Goal: Task Accomplishment & Management: Complete application form

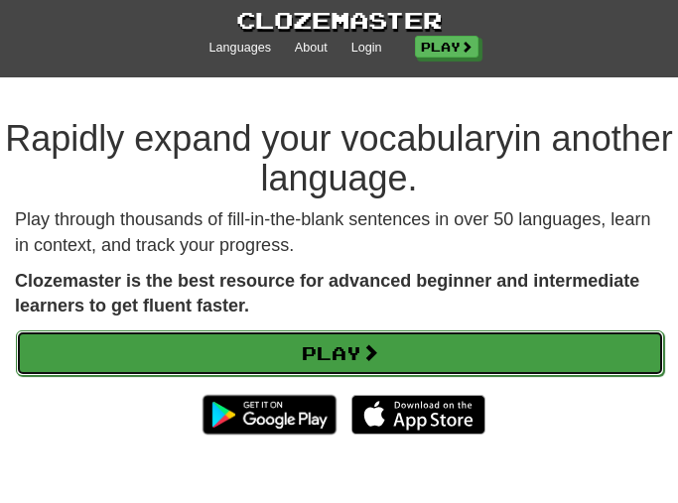
click at [413, 346] on link "Play" at bounding box center [340, 353] width 648 height 46
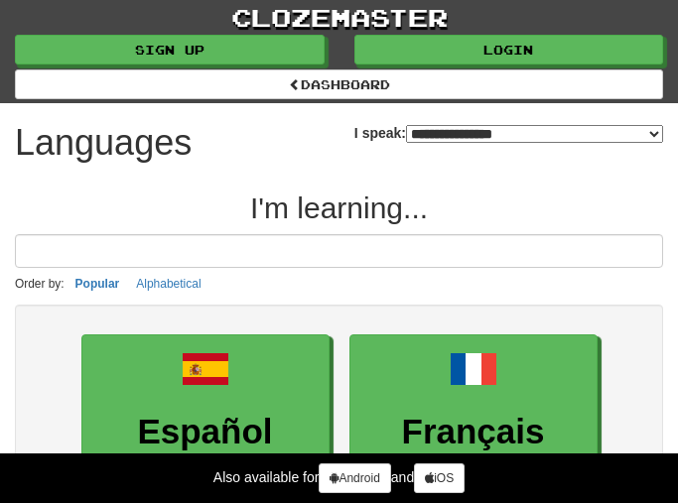
select select "*******"
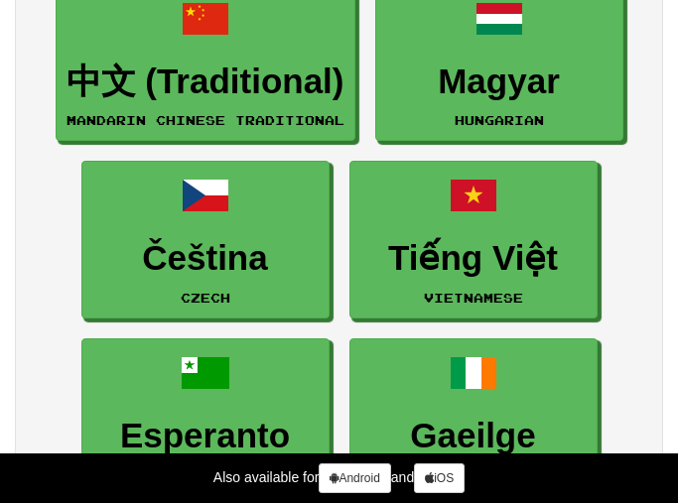
scroll to position [3472, 0]
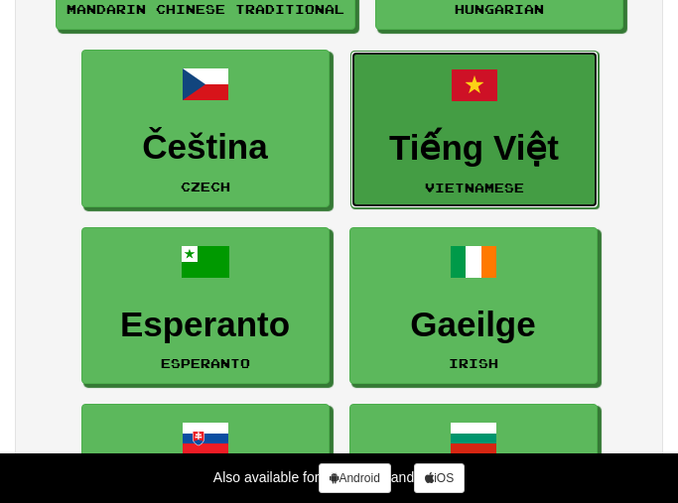
click at [559, 150] on h3 "Tiếng Việt" at bounding box center [474, 148] width 226 height 39
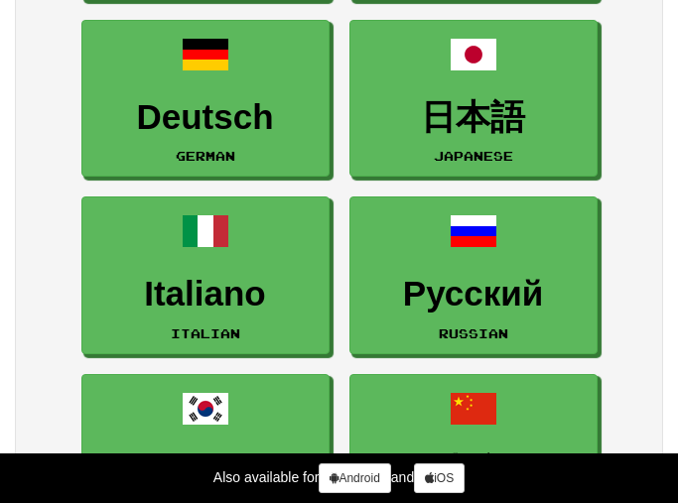
scroll to position [277, 0]
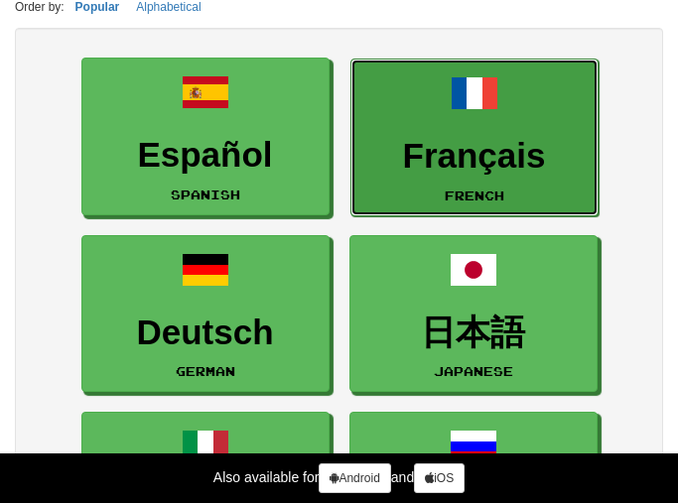
click at [511, 105] on link "Français French" at bounding box center [474, 138] width 248 height 158
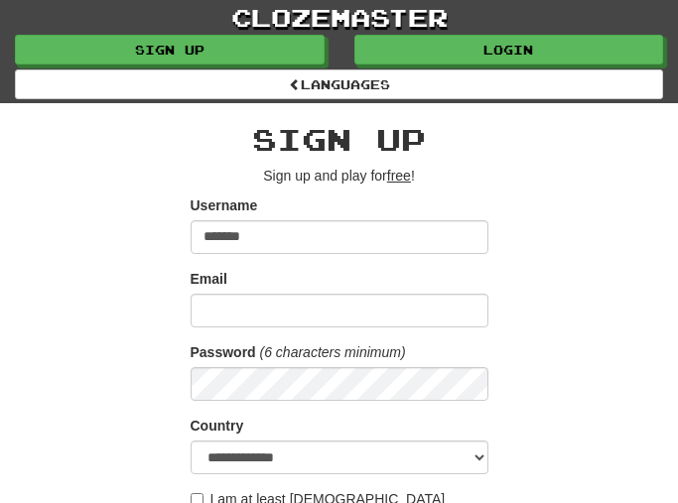
type input "*******"
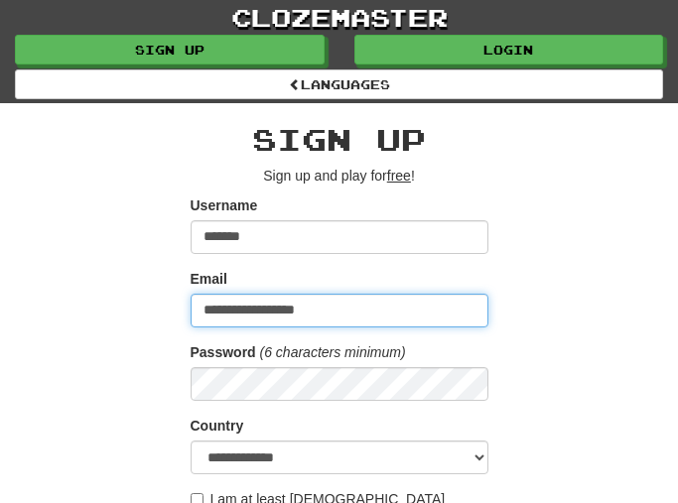
type input "**********"
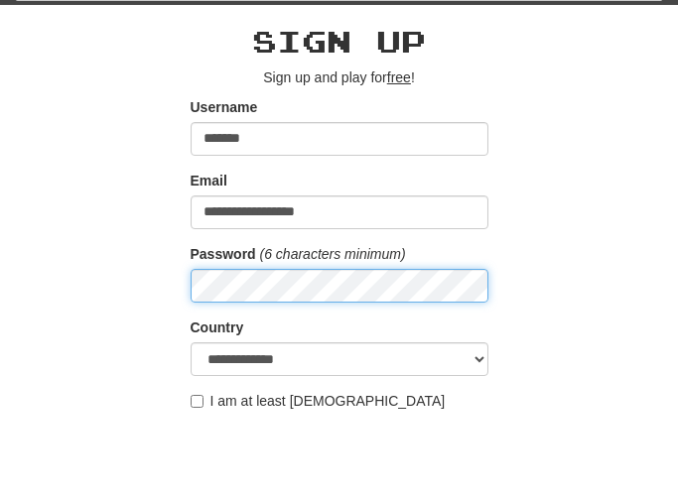
scroll to position [99, 0]
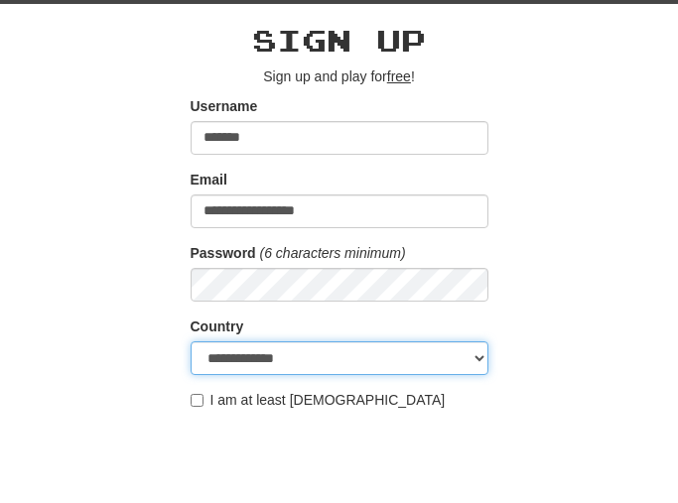
click at [261, 360] on select "**********" at bounding box center [339, 358] width 298 height 34
click at [190, 341] on select "**********" at bounding box center [339, 358] width 298 height 34
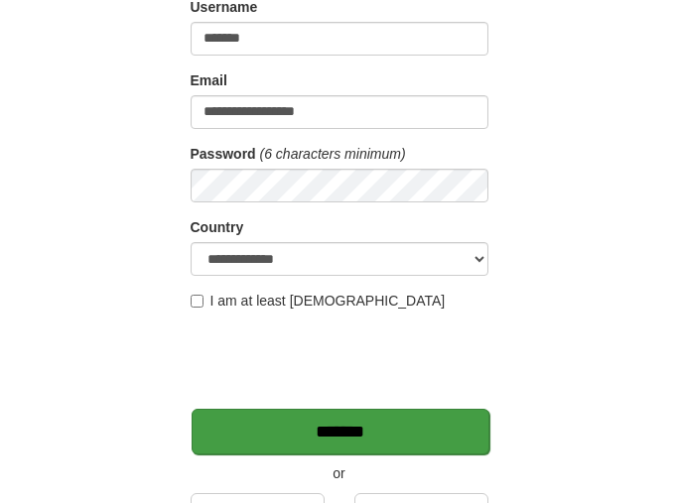
scroll to position [397, 0]
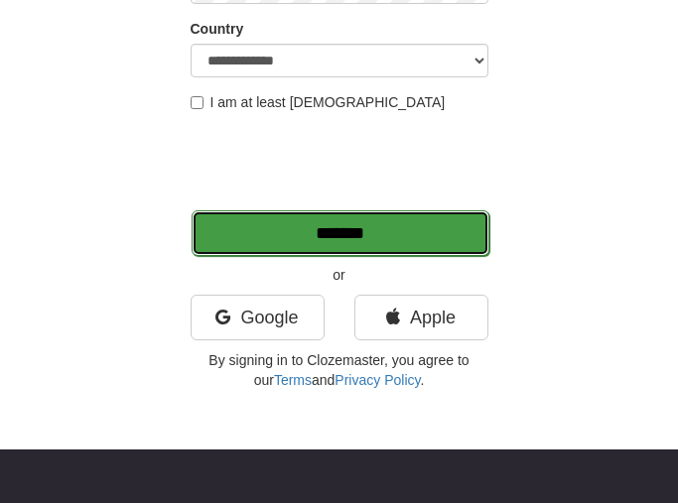
click at [366, 236] on input "*******" at bounding box center [340, 233] width 298 height 46
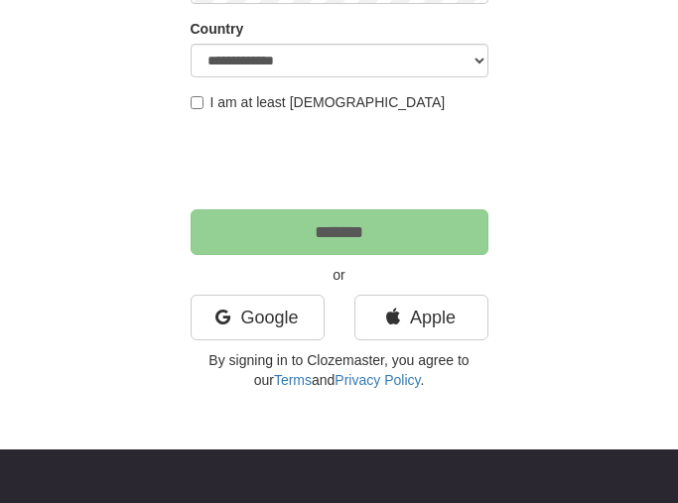
scroll to position [328, 0]
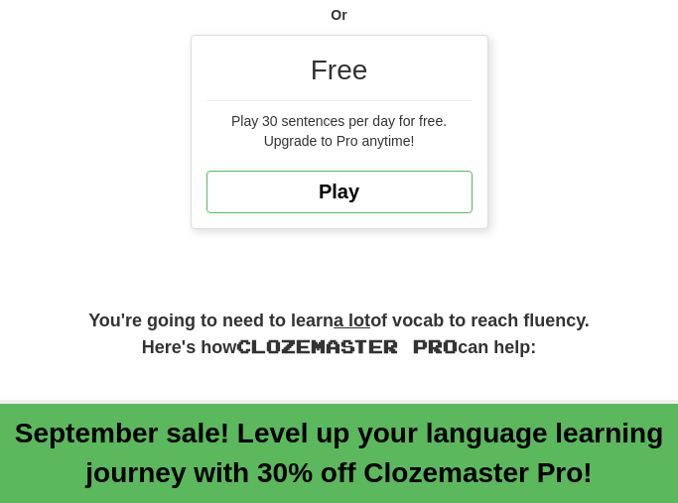
scroll to position [1389, 0]
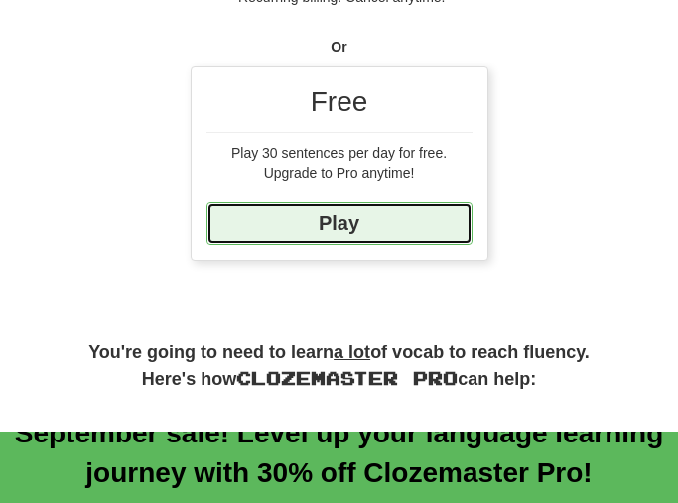
click at [393, 239] on link "Play" at bounding box center [339, 223] width 266 height 43
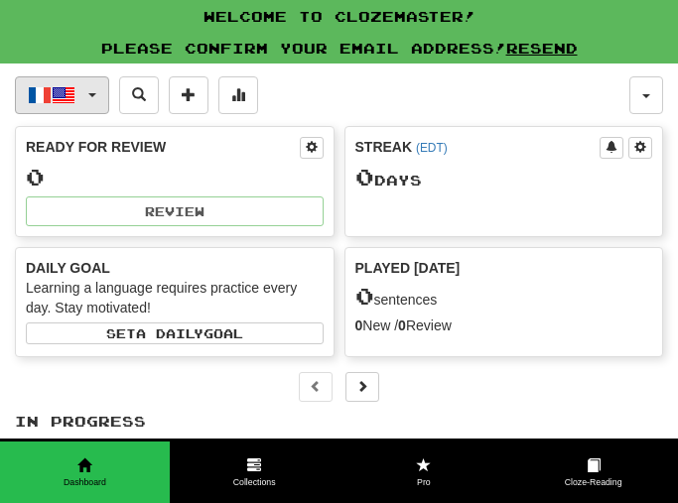
click at [97, 98] on button "Français / English" at bounding box center [62, 95] width 94 height 38
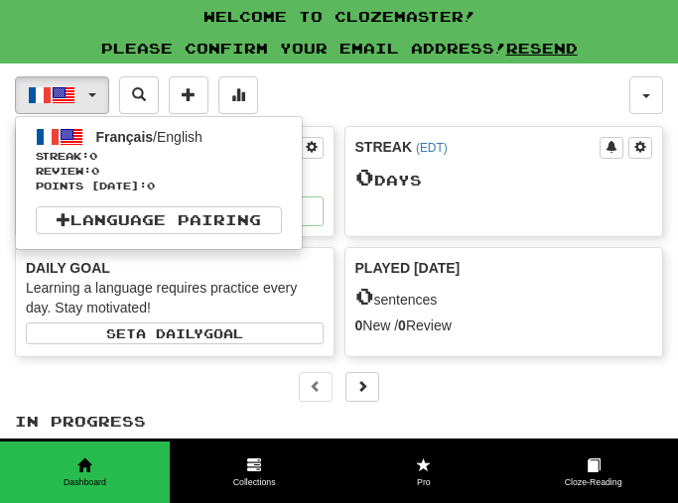
click at [367, 101] on div "Français / English Français / English Streak: 0 Review: 0 Points [DATE]: 0 Lang…" at bounding box center [322, 95] width 614 height 38
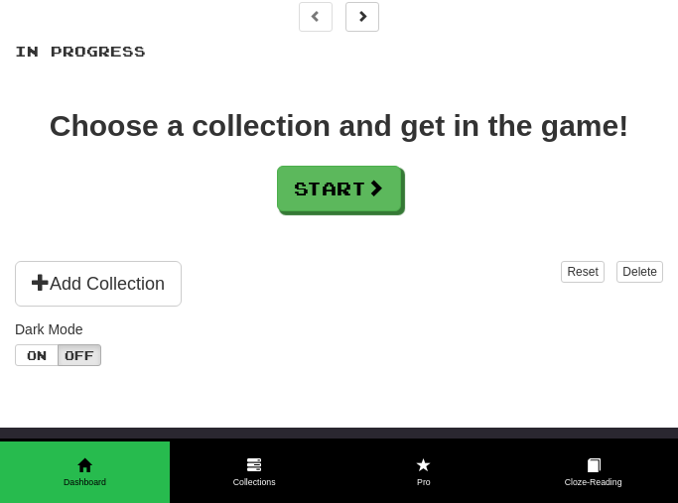
scroll to position [298, 0]
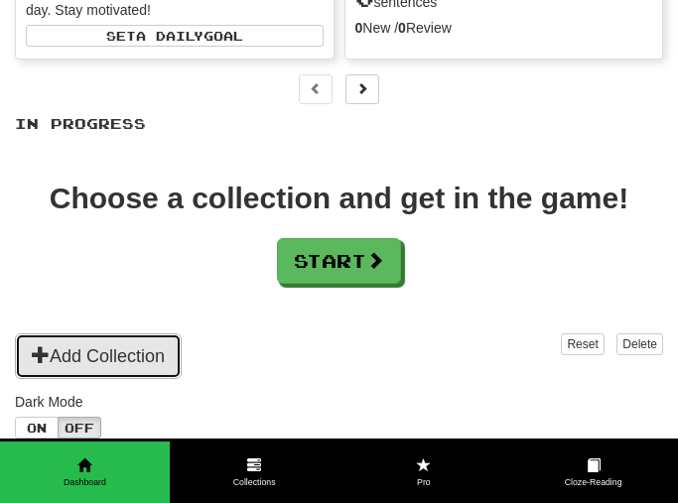
click at [130, 365] on button "Add Collection" at bounding box center [98, 356] width 167 height 46
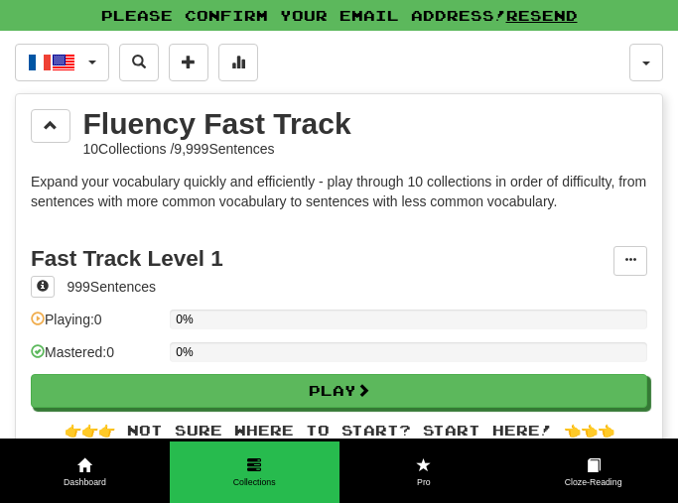
scroll to position [0, 0]
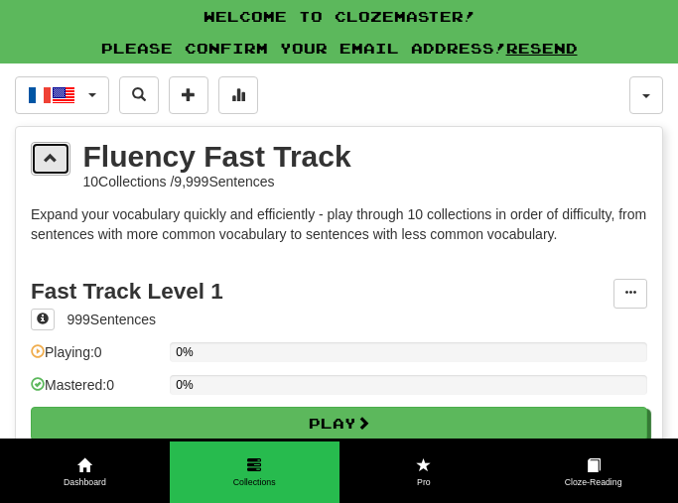
click at [56, 155] on span at bounding box center [51, 158] width 14 height 14
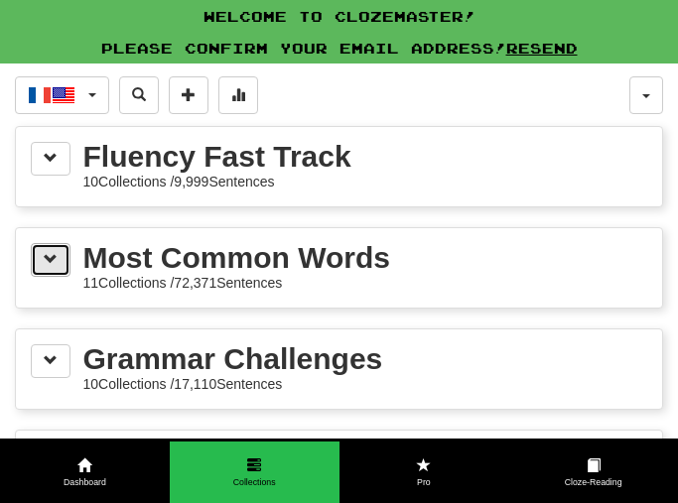
click at [38, 253] on button at bounding box center [51, 260] width 40 height 34
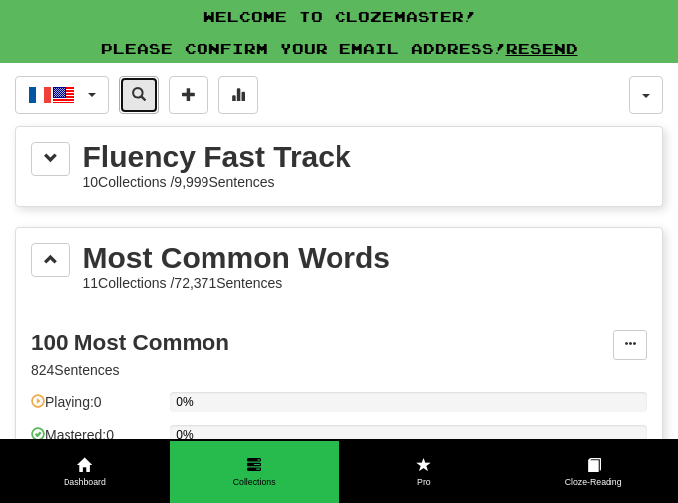
click at [149, 97] on button at bounding box center [139, 95] width 40 height 38
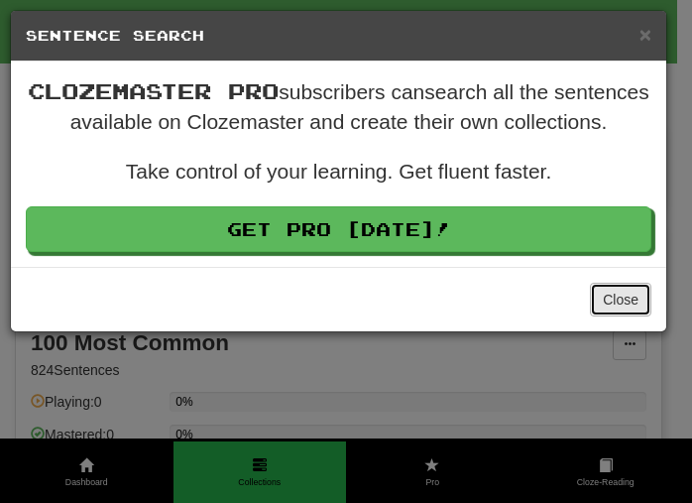
click at [626, 316] on button "Close" at bounding box center [621, 300] width 62 height 34
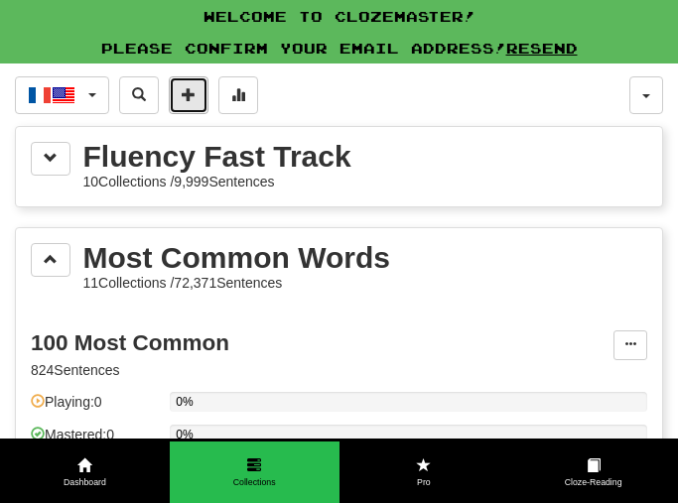
click at [185, 94] on span at bounding box center [189, 94] width 14 height 14
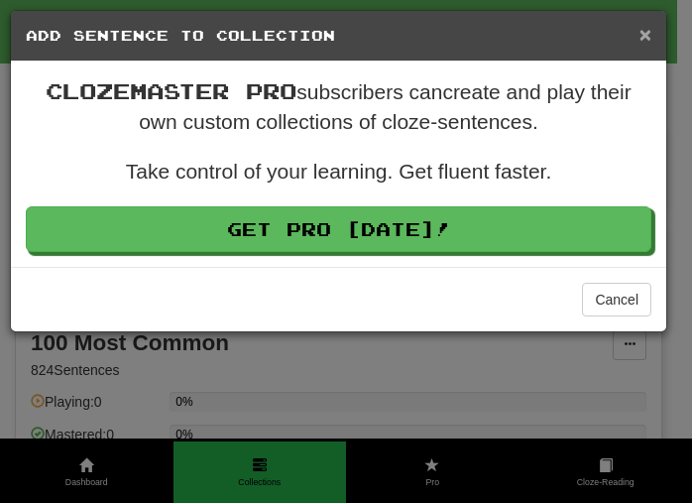
click at [643, 40] on span "×" at bounding box center [646, 34] width 12 height 23
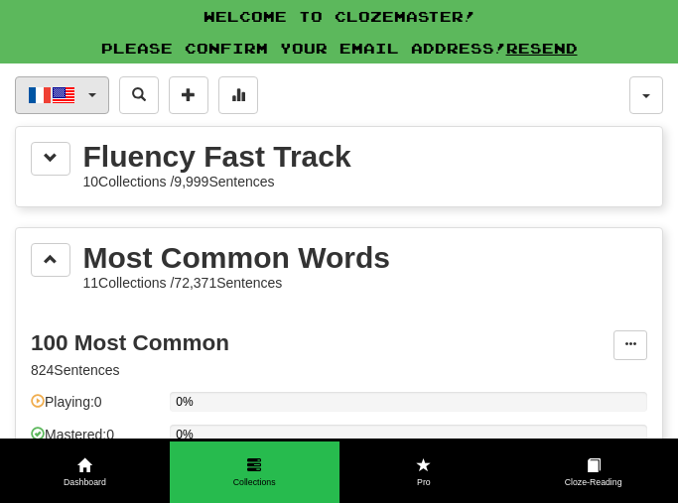
click at [61, 97] on span "button" at bounding box center [64, 95] width 24 height 24
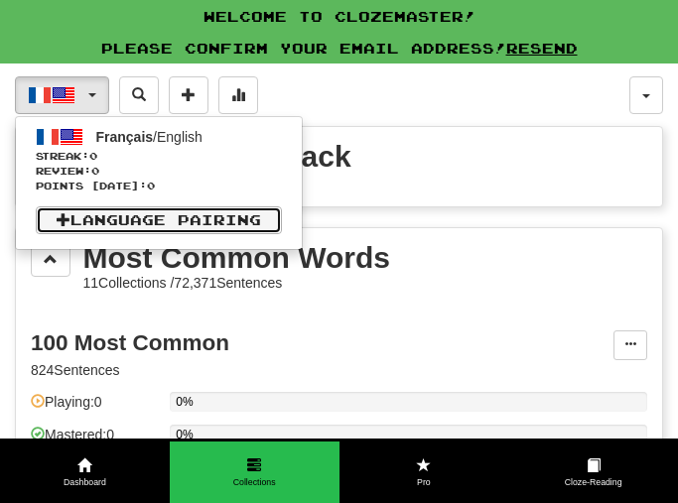
click at [135, 221] on link "Language Pairing" at bounding box center [159, 220] width 246 height 28
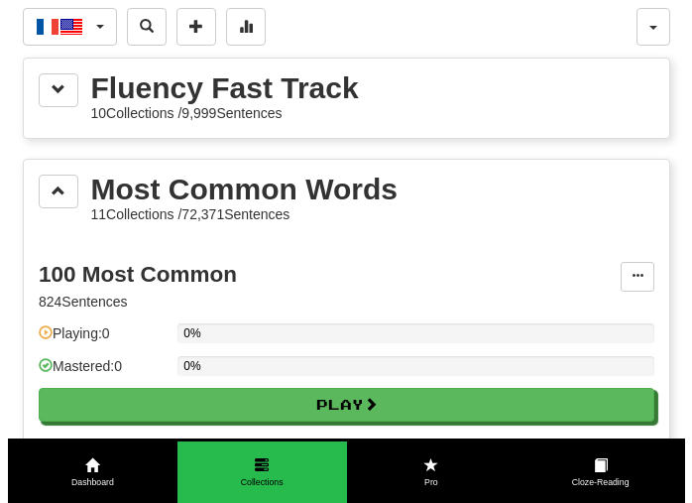
scroll to position [99, 0]
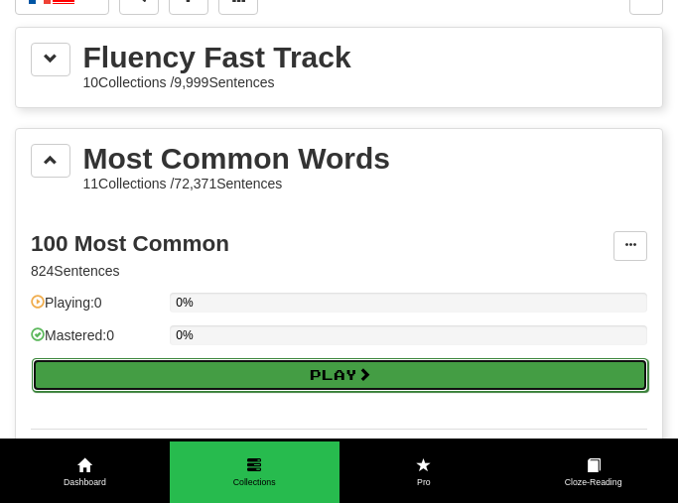
click at [294, 378] on button "Play" at bounding box center [340, 375] width 616 height 34
select select "**"
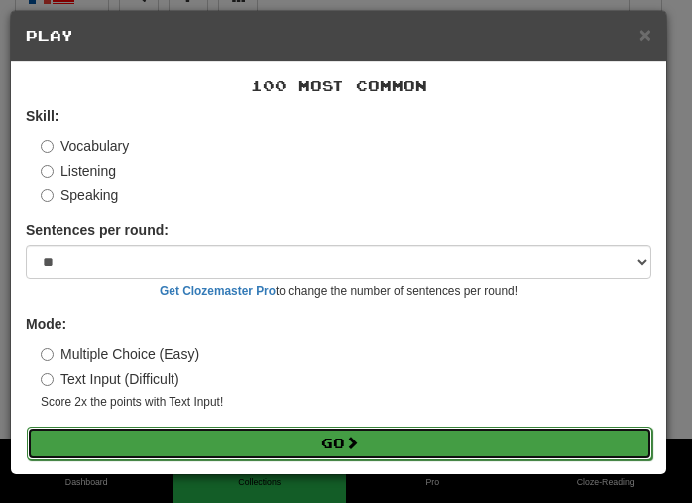
click at [344, 439] on button "Go" at bounding box center [340, 444] width 626 height 34
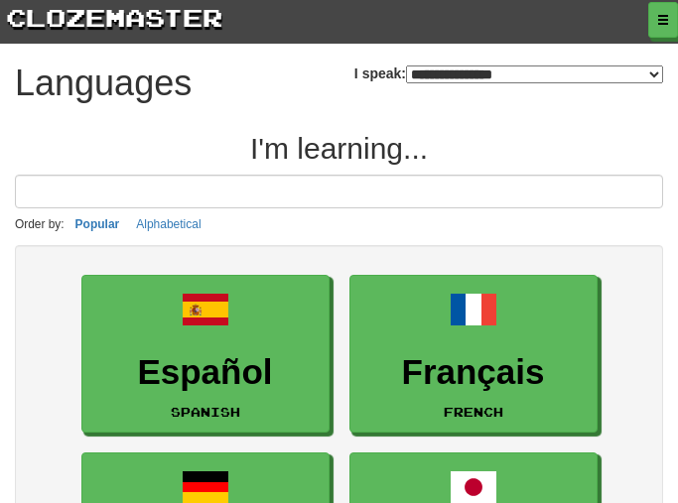
select select "*******"
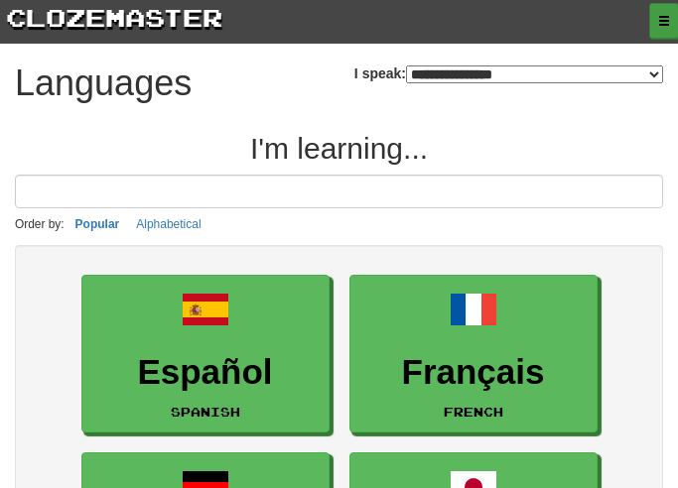
click at [652, 30] on button "button" at bounding box center [664, 21] width 30 height 36
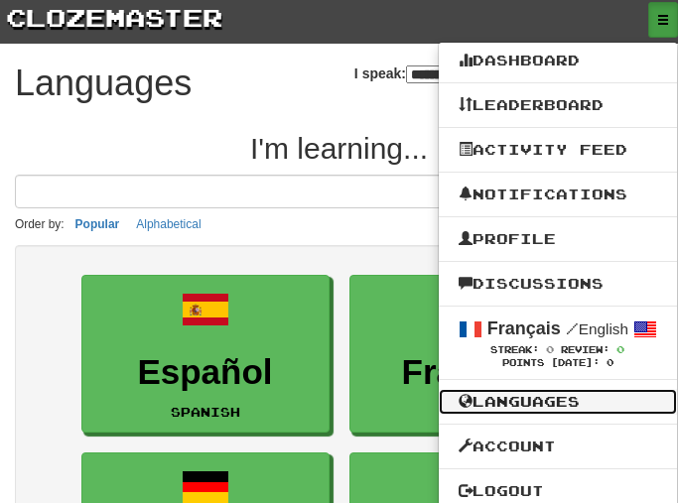
click at [540, 402] on link "Languages" at bounding box center [557, 402] width 238 height 26
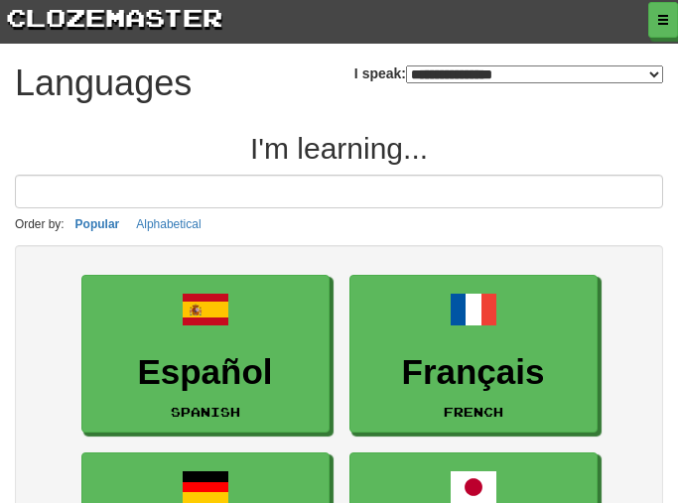
select select "*******"
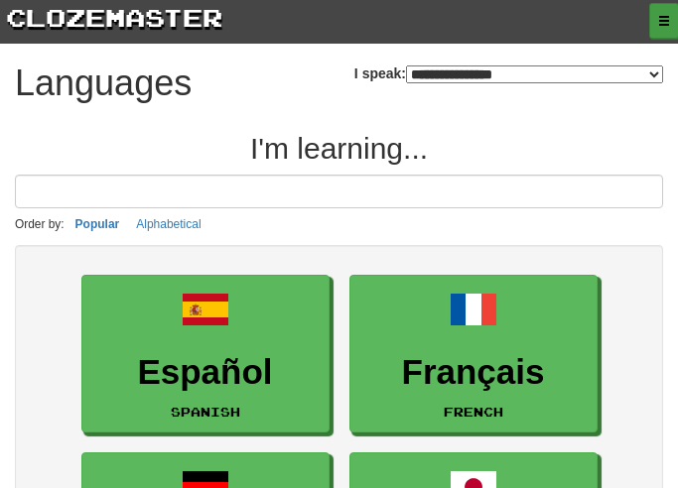
click at [671, 13] on button "button" at bounding box center [664, 21] width 30 height 36
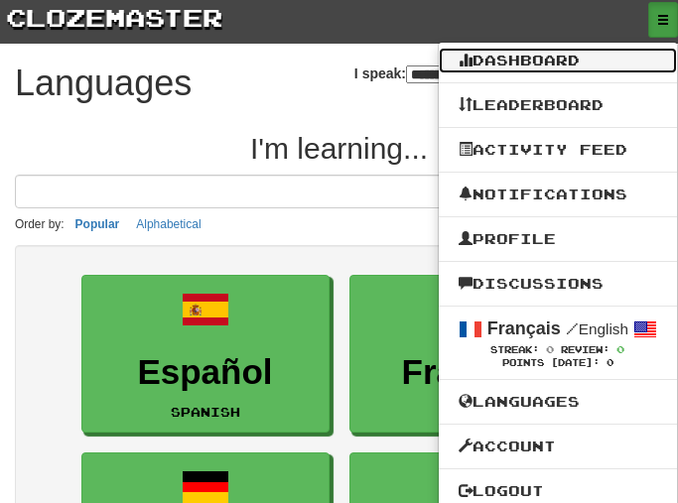
click at [561, 64] on link "Dashboard" at bounding box center [557, 61] width 238 height 26
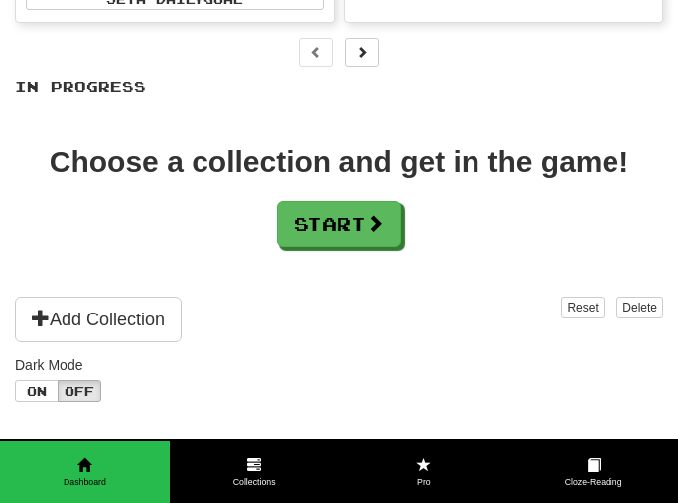
scroll to position [298, 0]
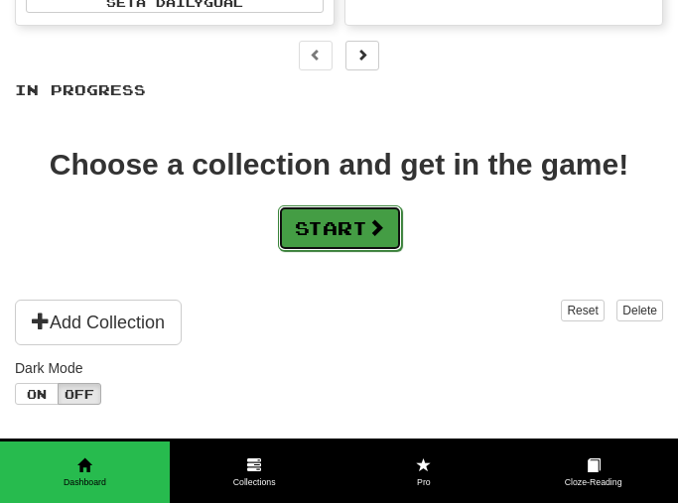
click at [363, 222] on button "Start" at bounding box center [340, 228] width 124 height 46
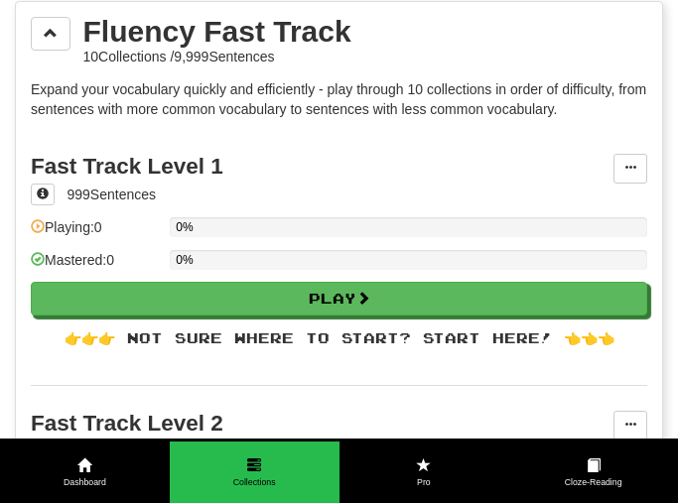
scroll to position [0, 0]
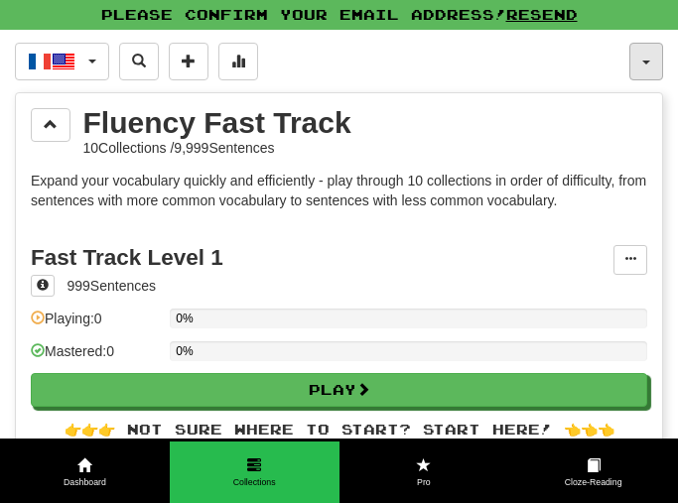
click at [638, 62] on button "button" at bounding box center [646, 62] width 34 height 38
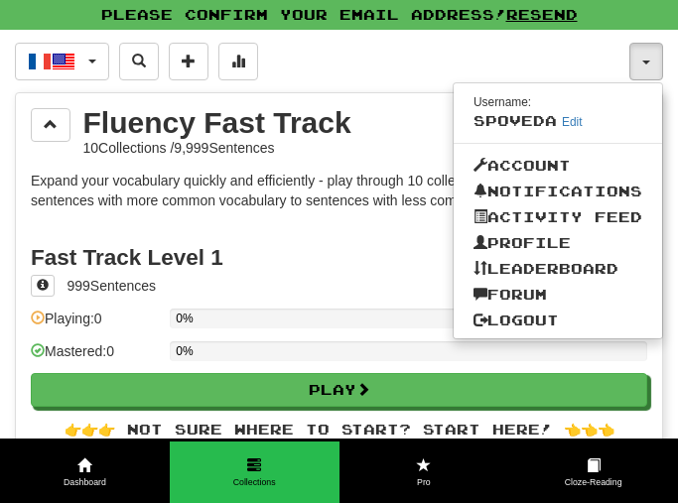
click at [70, 194] on p "Expand your vocabulary quickly and efficiently - play through 10 collections in…" at bounding box center [339, 191] width 616 height 40
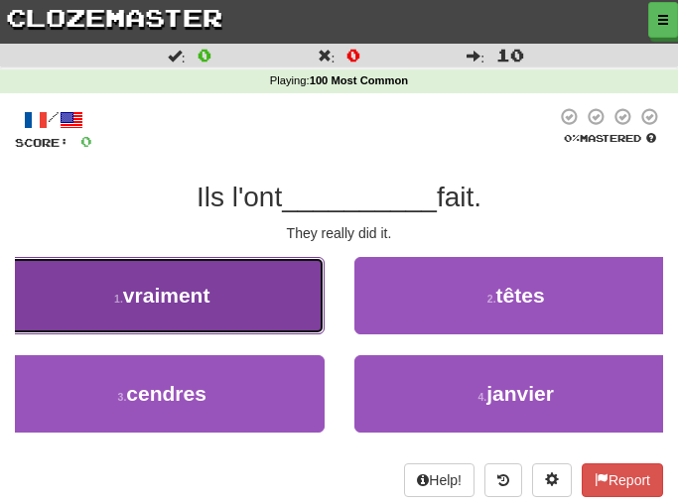
click at [223, 291] on button "1 . vraiment" at bounding box center [162, 295] width 324 height 77
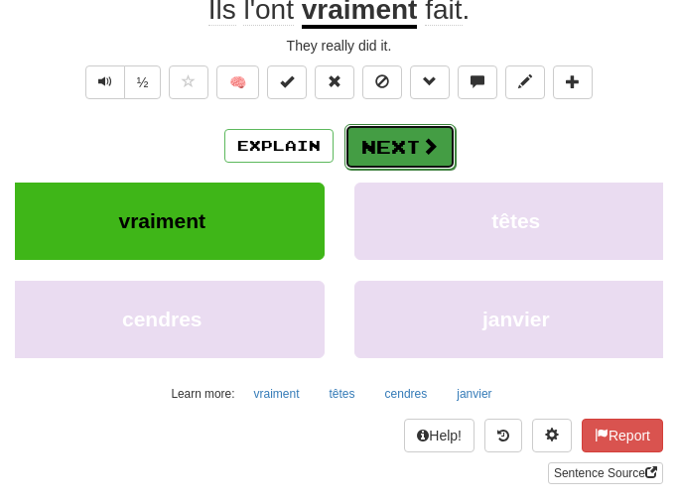
click at [416, 147] on button "Next" at bounding box center [399, 147] width 111 height 46
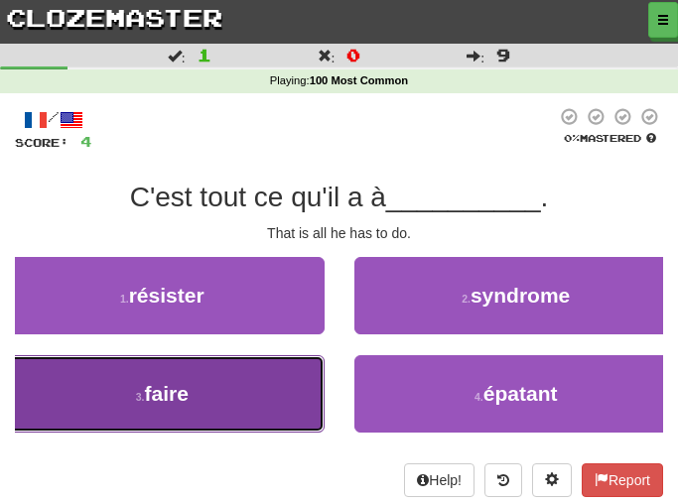
click at [173, 383] on span "faire" at bounding box center [166, 393] width 44 height 23
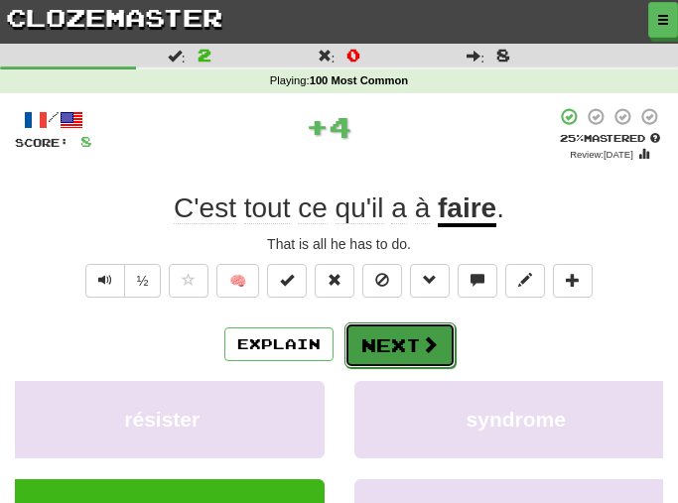
click at [402, 355] on button "Next" at bounding box center [399, 345] width 111 height 46
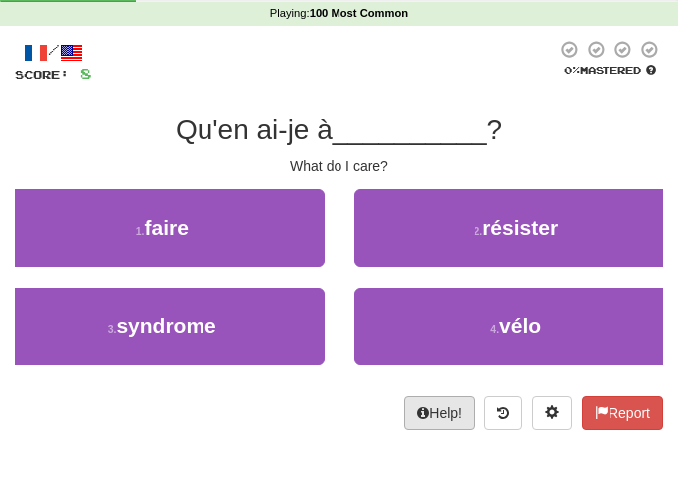
scroll to position [99, 0]
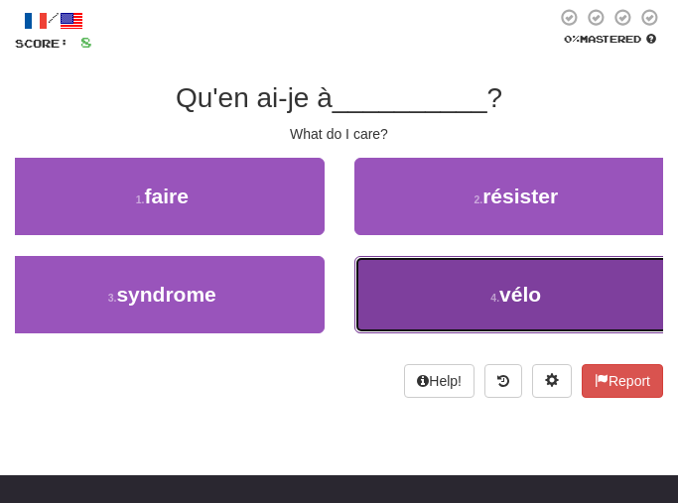
click at [458, 289] on button "4 . vélo" at bounding box center [516, 294] width 324 height 77
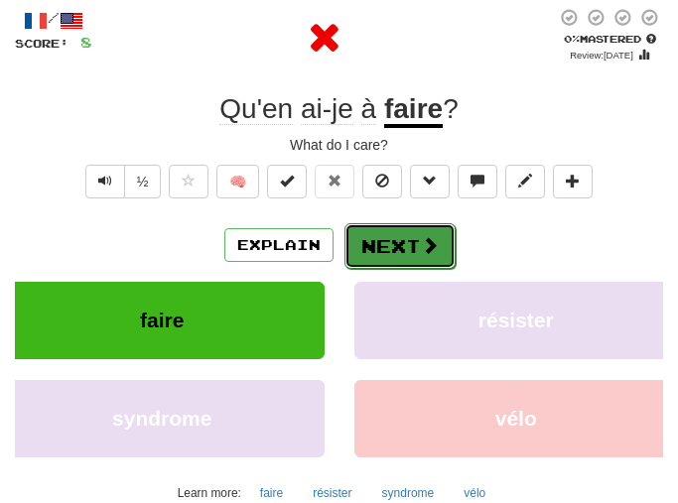
click at [397, 254] on button "Next" at bounding box center [399, 246] width 111 height 46
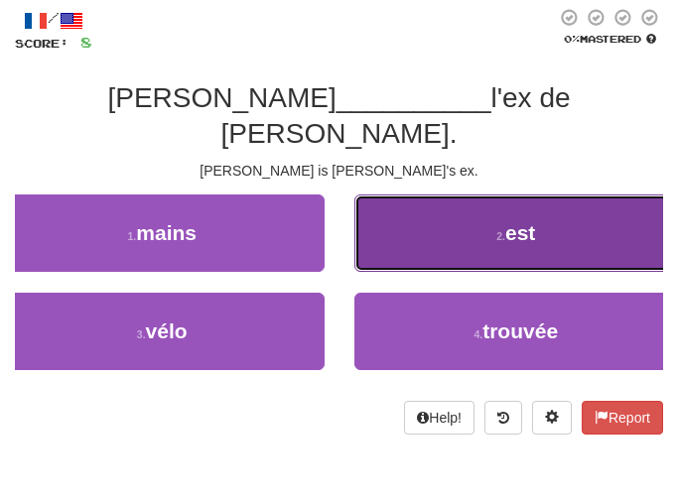
click at [560, 203] on button "2 . est" at bounding box center [516, 232] width 324 height 77
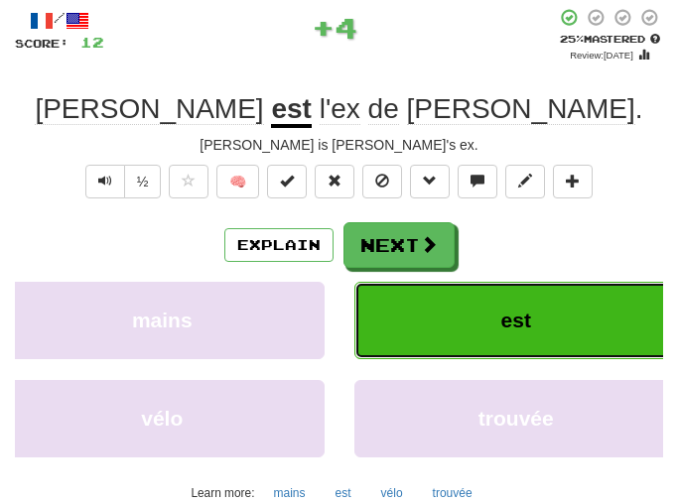
click at [533, 323] on button "est" at bounding box center [516, 320] width 324 height 77
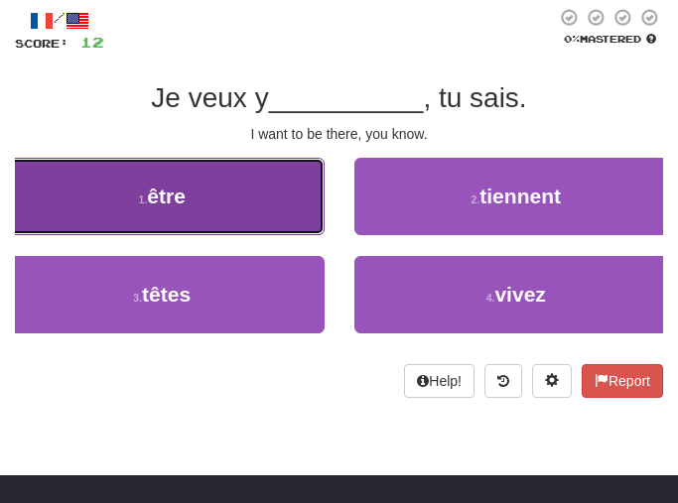
click at [219, 218] on button "1 . être" at bounding box center [162, 196] width 324 height 77
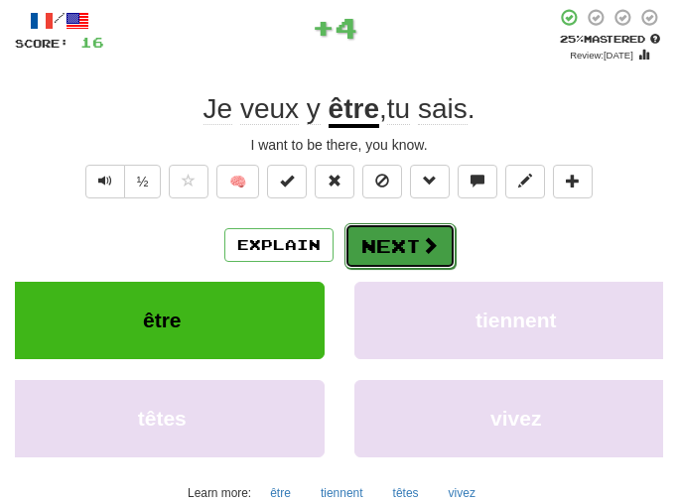
click at [422, 258] on button "Next" at bounding box center [399, 246] width 111 height 46
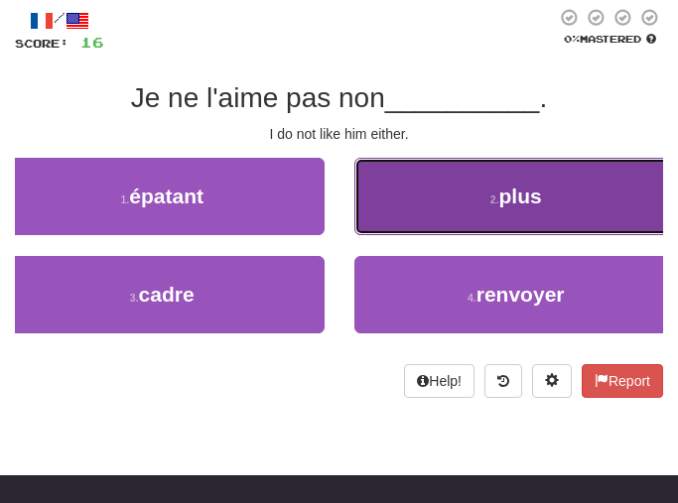
click at [393, 171] on button "2 . plus" at bounding box center [516, 196] width 324 height 77
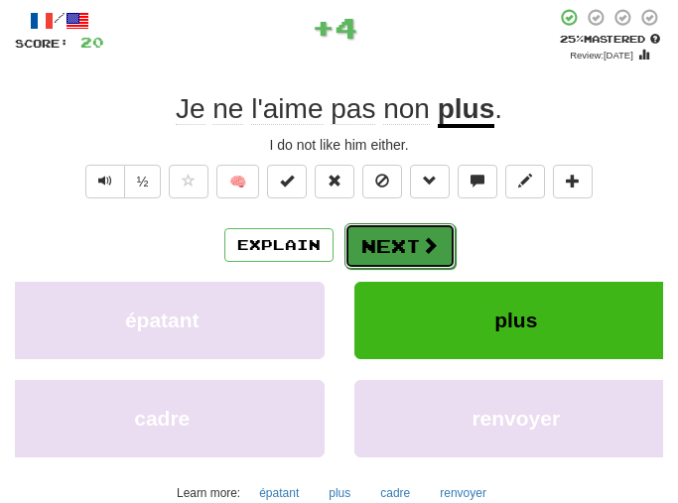
click at [423, 236] on span at bounding box center [430, 245] width 18 height 18
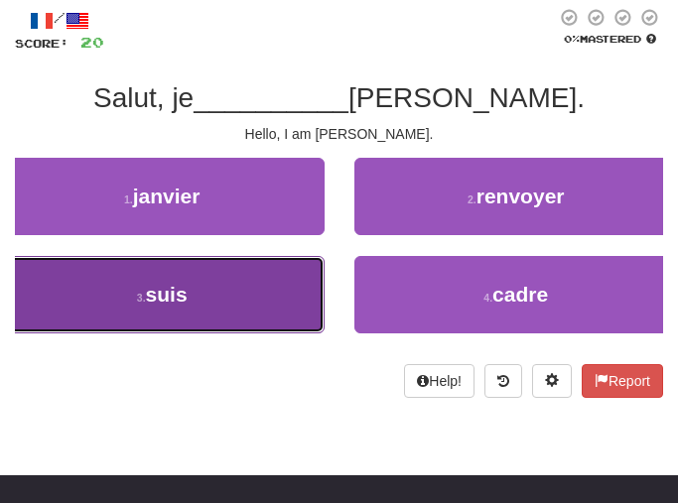
click at [255, 268] on button "3 . suis" at bounding box center [162, 294] width 324 height 77
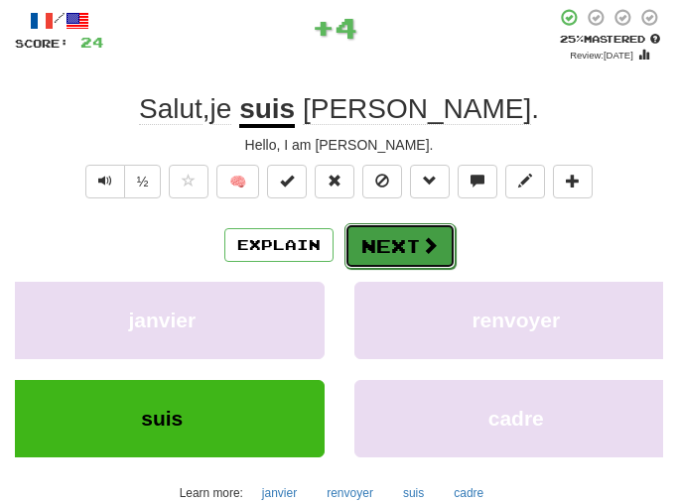
click at [429, 236] on span at bounding box center [430, 245] width 18 height 18
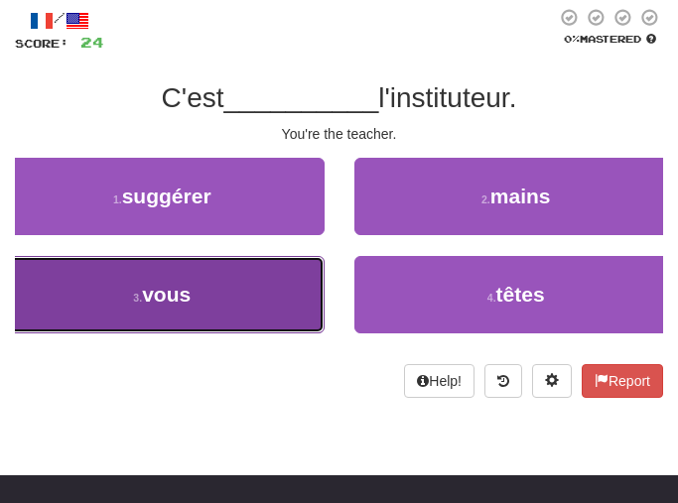
click at [223, 299] on button "3 . vous" at bounding box center [162, 294] width 324 height 77
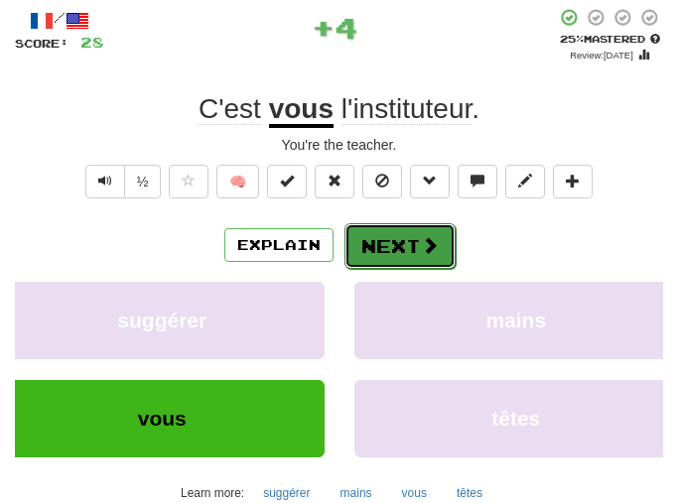
click at [387, 236] on button "Next" at bounding box center [399, 246] width 111 height 46
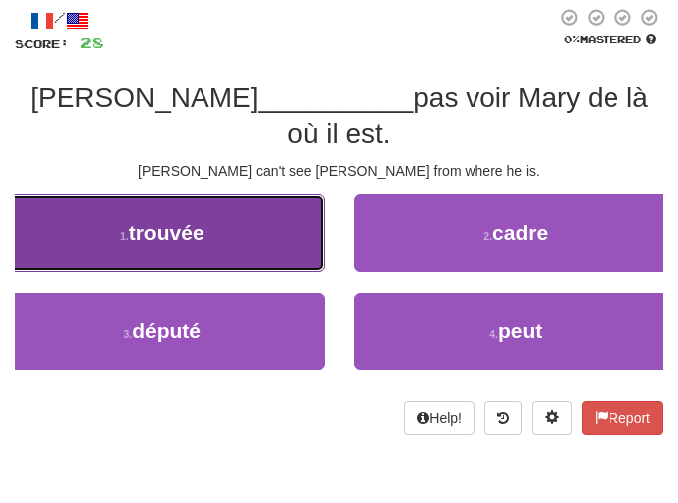
click at [221, 205] on button "1 . trouvée" at bounding box center [162, 232] width 324 height 77
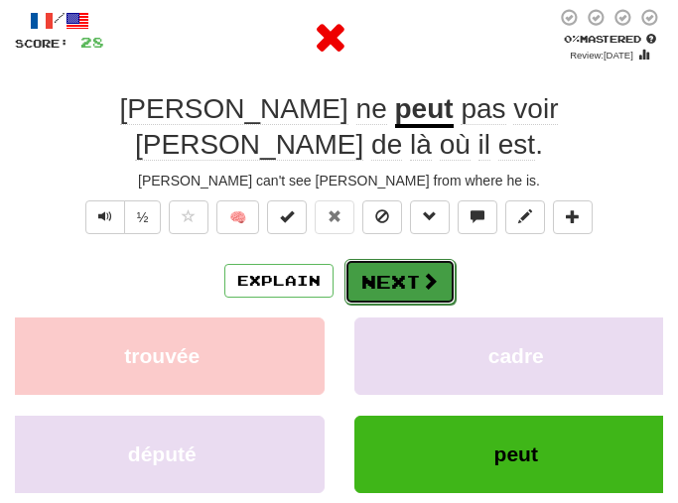
click at [409, 259] on button "Next" at bounding box center [399, 282] width 111 height 46
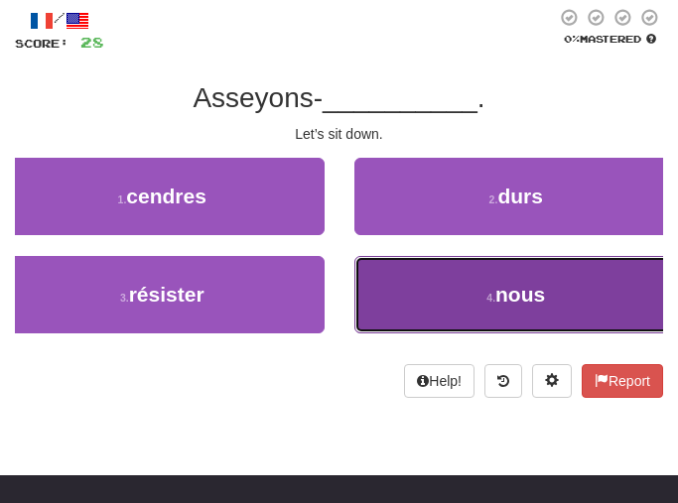
click at [475, 289] on button "4 . nous" at bounding box center [516, 294] width 324 height 77
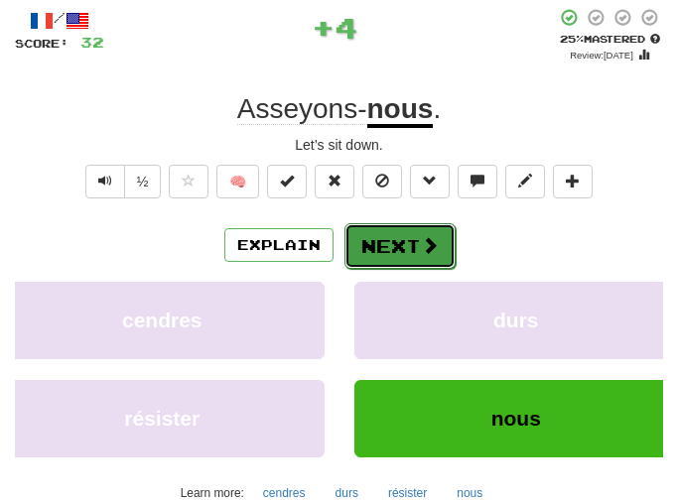
click at [413, 249] on button "Next" at bounding box center [399, 246] width 111 height 46
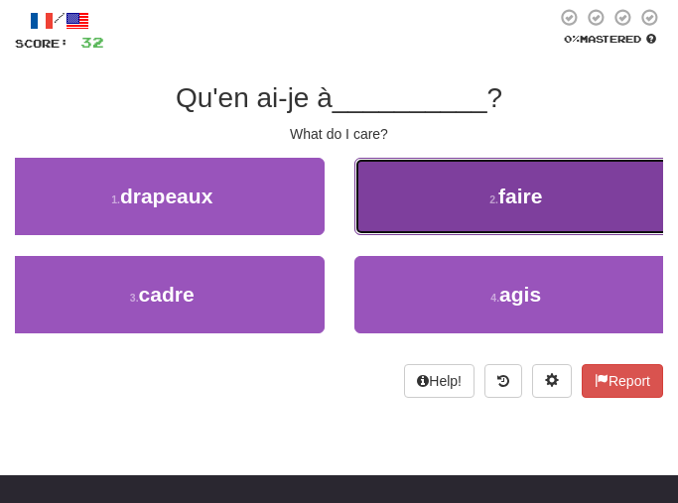
click at [376, 187] on button "2 . faire" at bounding box center [516, 196] width 324 height 77
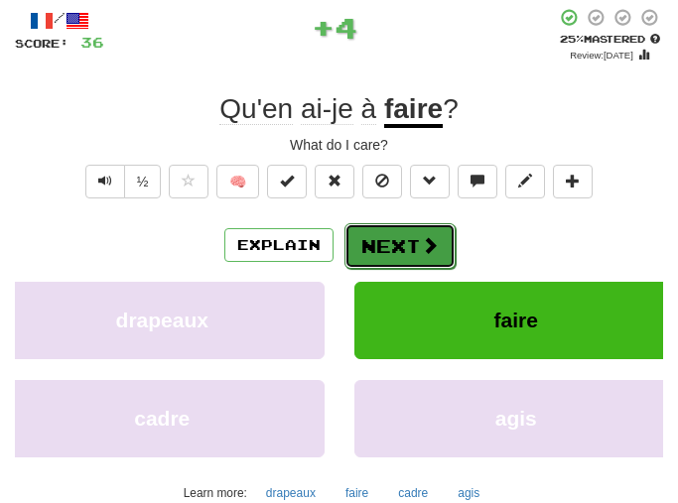
click at [424, 236] on span at bounding box center [430, 245] width 18 height 18
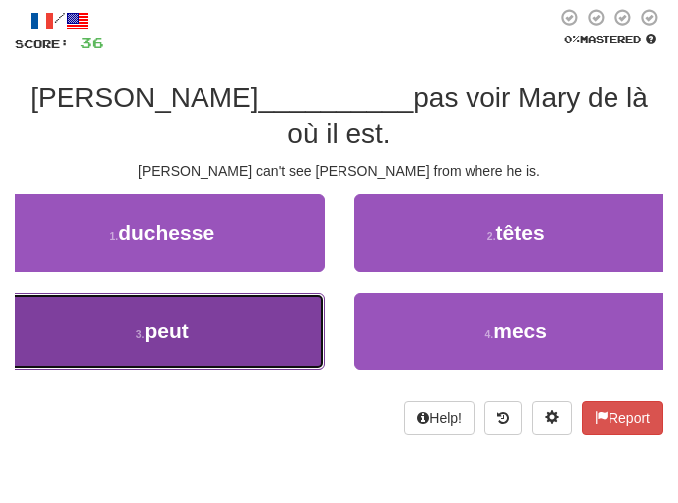
click at [186, 319] on span "peut" at bounding box center [166, 330] width 44 height 23
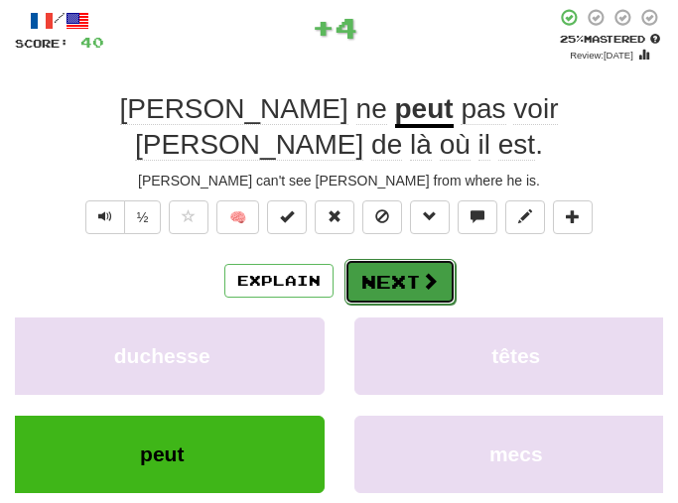
click at [413, 259] on button "Next" at bounding box center [399, 282] width 111 height 46
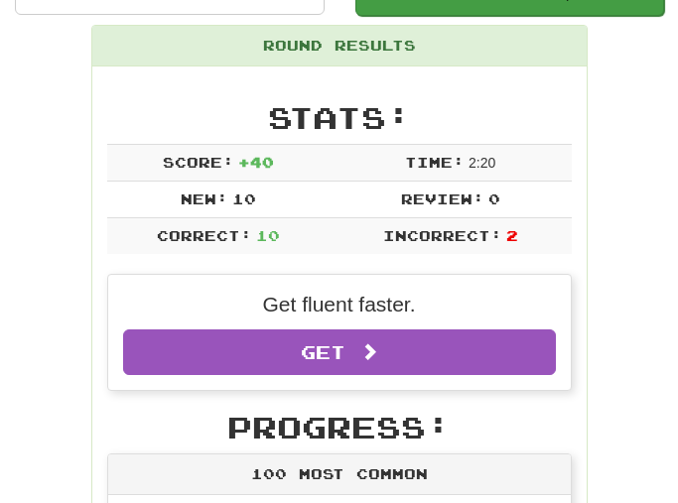
scroll to position [87, 0]
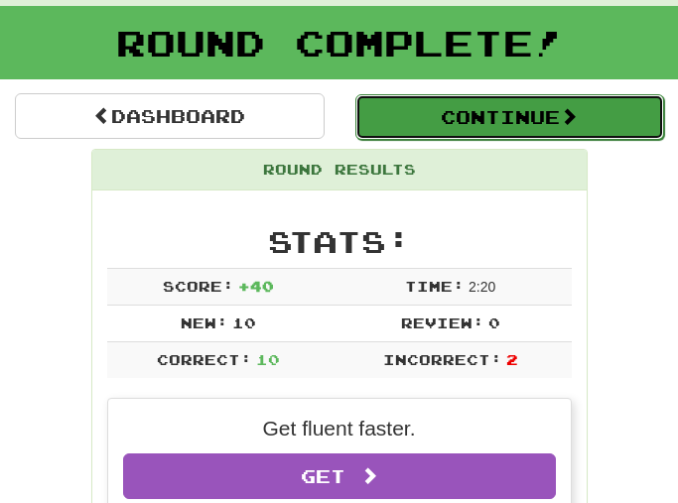
click at [569, 122] on span at bounding box center [568, 116] width 18 height 18
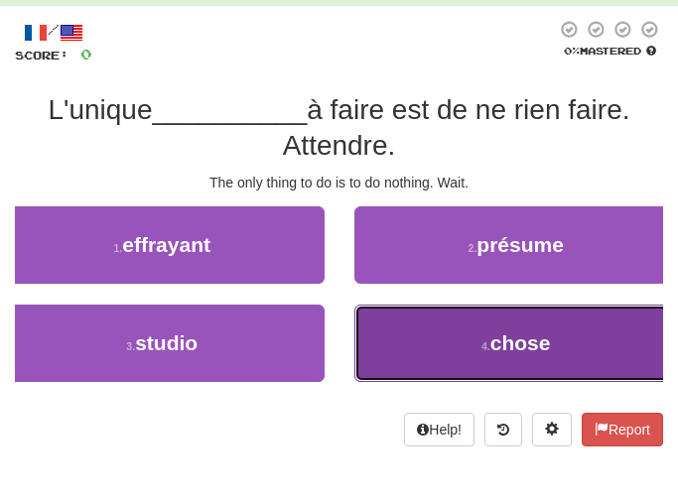
click at [465, 348] on button "4 . chose" at bounding box center [516, 343] width 324 height 77
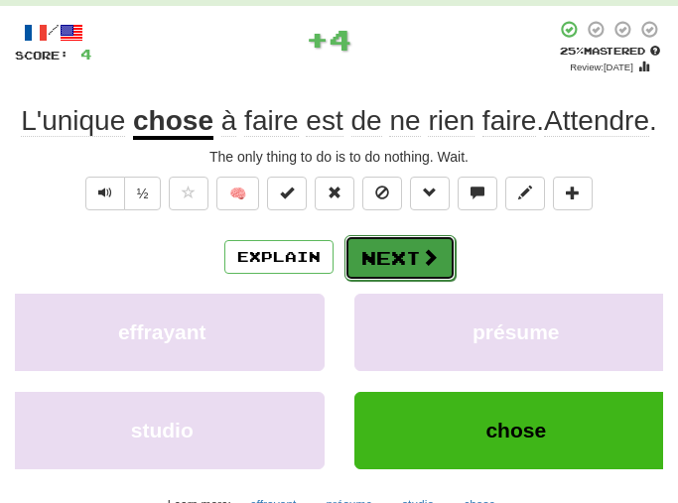
click at [392, 264] on button "Next" at bounding box center [399, 258] width 111 height 46
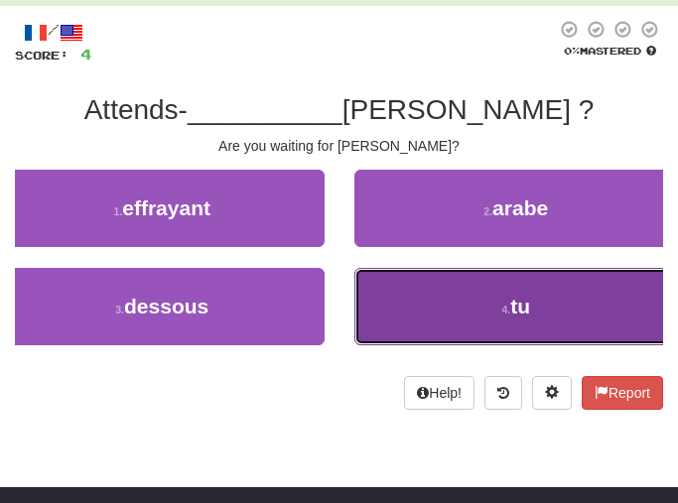
click at [478, 313] on button "4 . tu" at bounding box center [516, 306] width 324 height 77
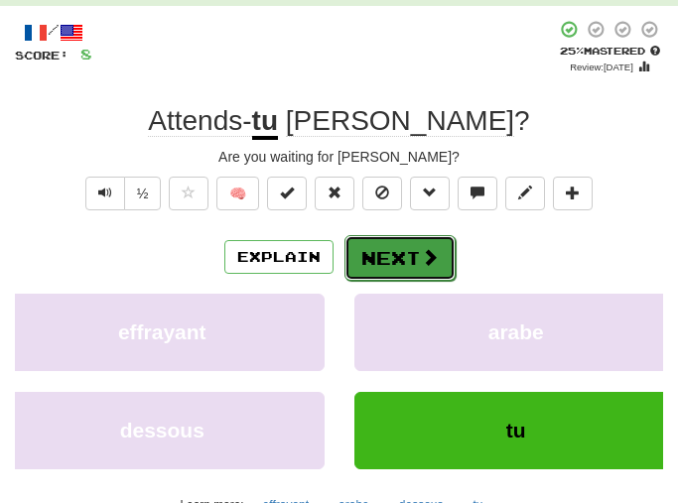
click at [426, 253] on span at bounding box center [430, 257] width 18 height 18
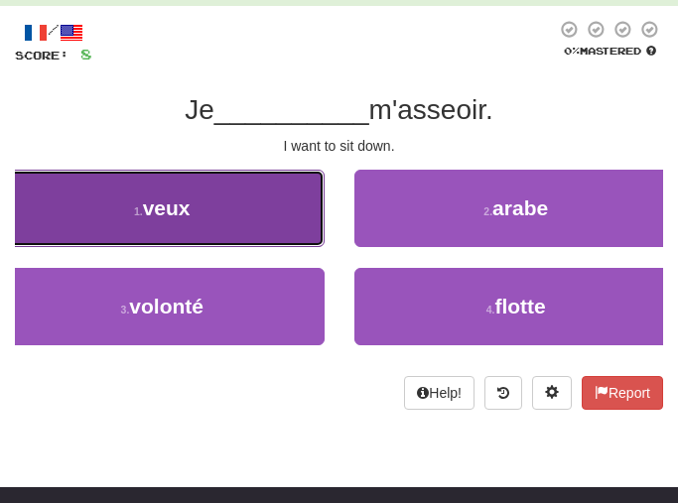
click at [239, 208] on button "1 . veux" at bounding box center [162, 208] width 324 height 77
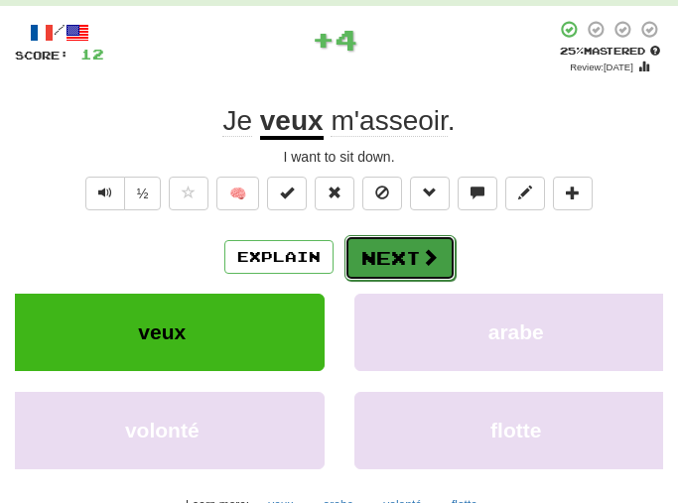
click at [433, 272] on button "Next" at bounding box center [399, 258] width 111 height 46
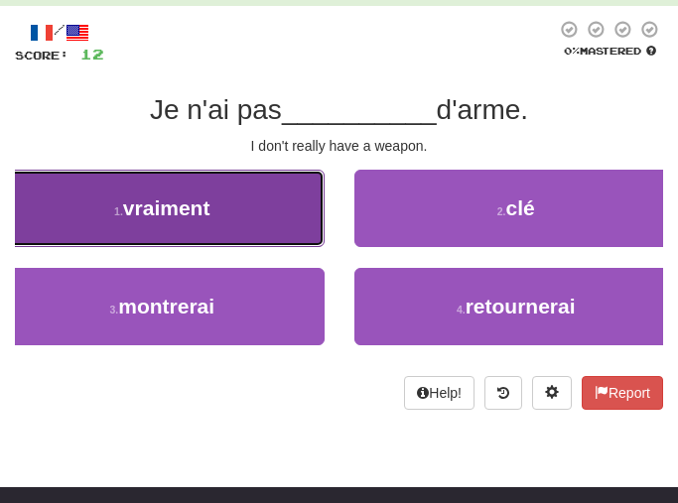
click at [189, 201] on span "vraiment" at bounding box center [166, 207] width 87 height 23
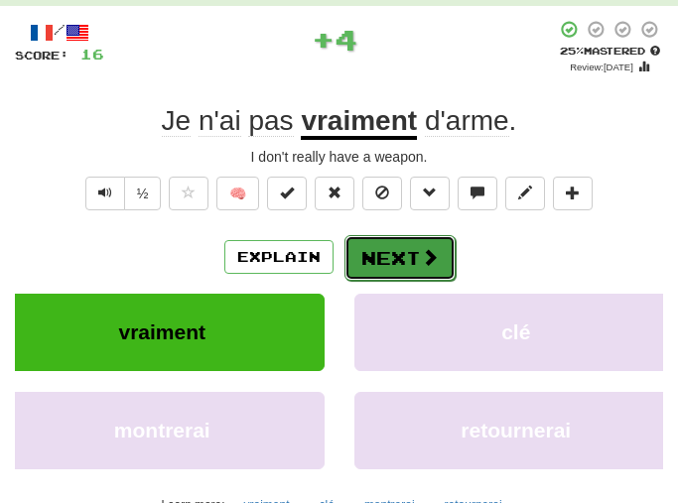
click at [417, 261] on button "Next" at bounding box center [399, 258] width 111 height 46
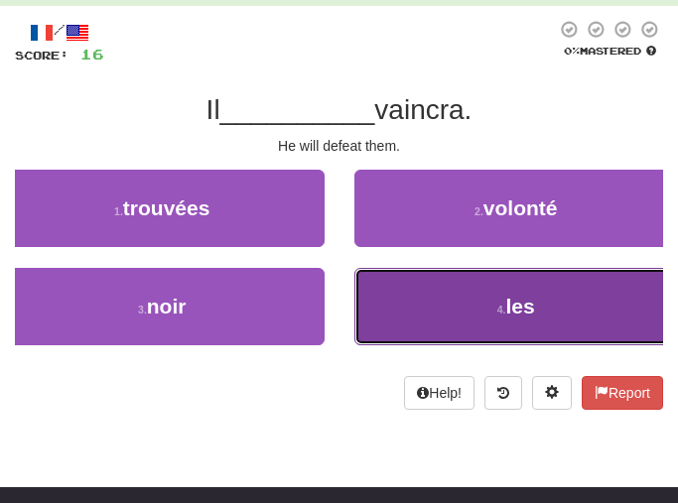
click at [446, 303] on button "4 . les" at bounding box center [516, 306] width 324 height 77
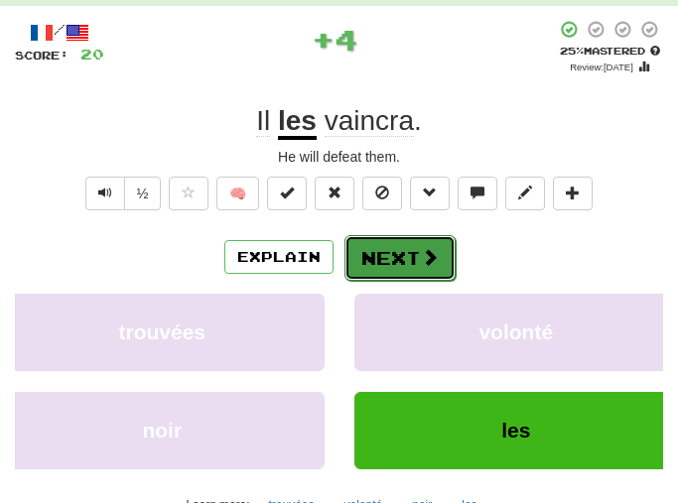
click at [398, 235] on button "Next" at bounding box center [399, 258] width 111 height 46
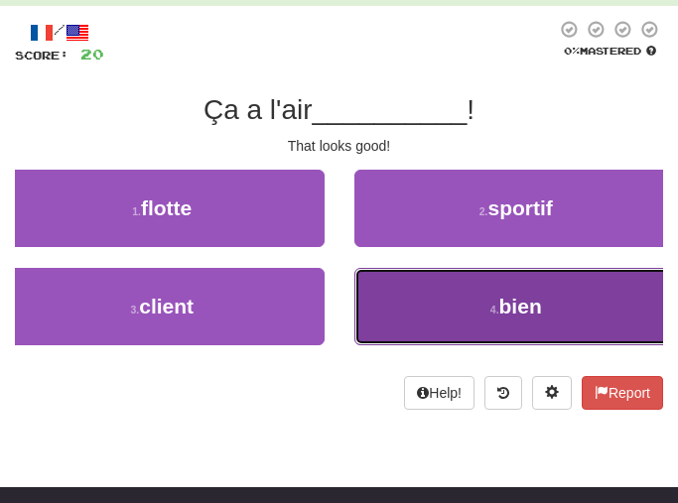
click at [554, 289] on button "4 . bien" at bounding box center [516, 306] width 324 height 77
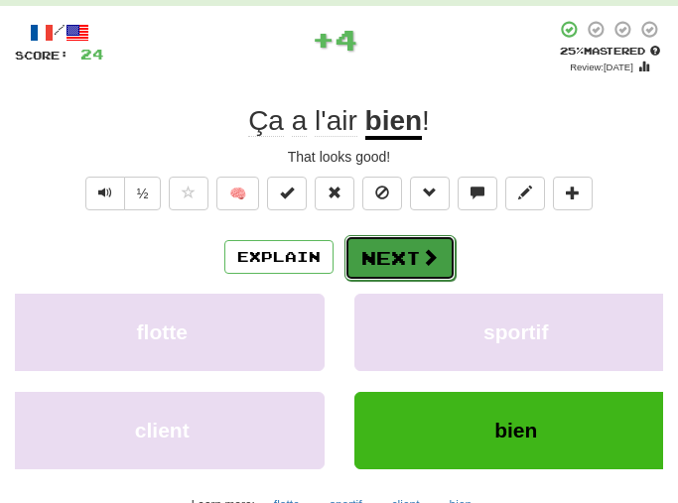
click at [373, 266] on button "Next" at bounding box center [399, 258] width 111 height 46
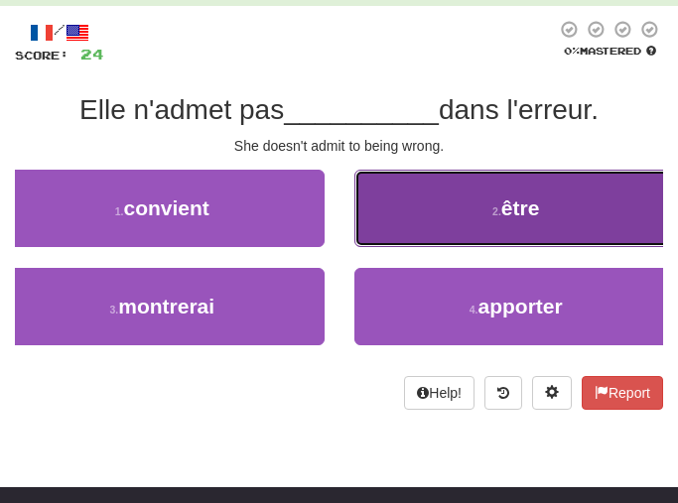
click at [460, 203] on button "2 . être" at bounding box center [516, 208] width 324 height 77
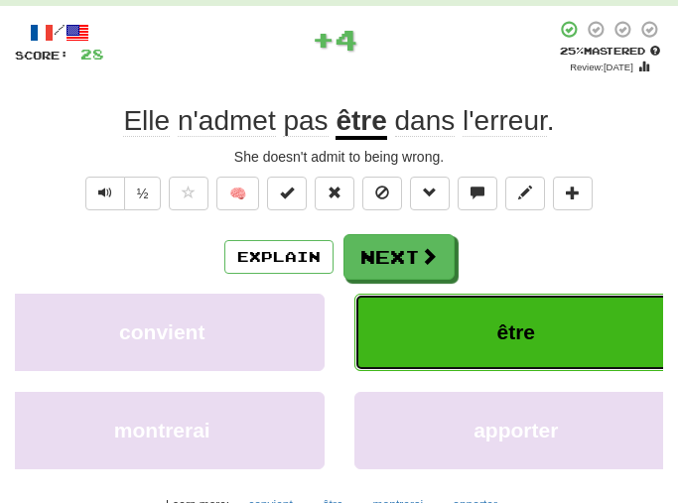
click at [506, 324] on span "être" at bounding box center [515, 331] width 39 height 23
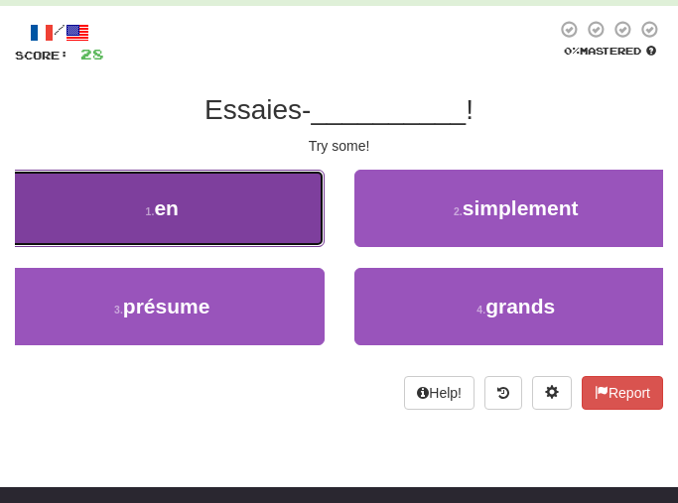
click at [246, 209] on button "1 . en" at bounding box center [162, 208] width 324 height 77
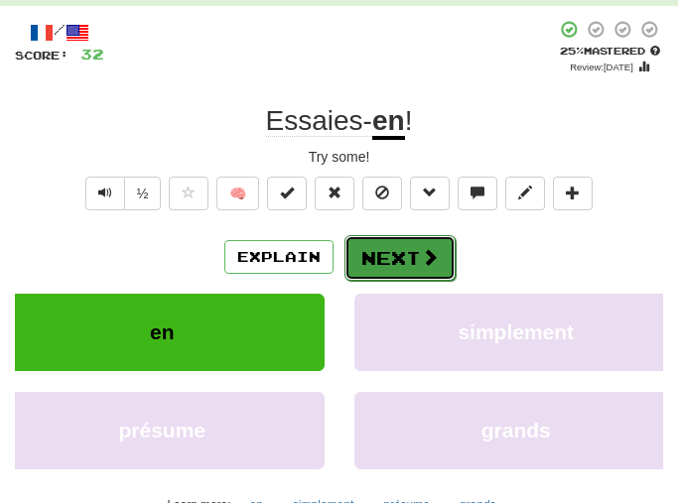
click at [425, 260] on span at bounding box center [430, 257] width 18 height 18
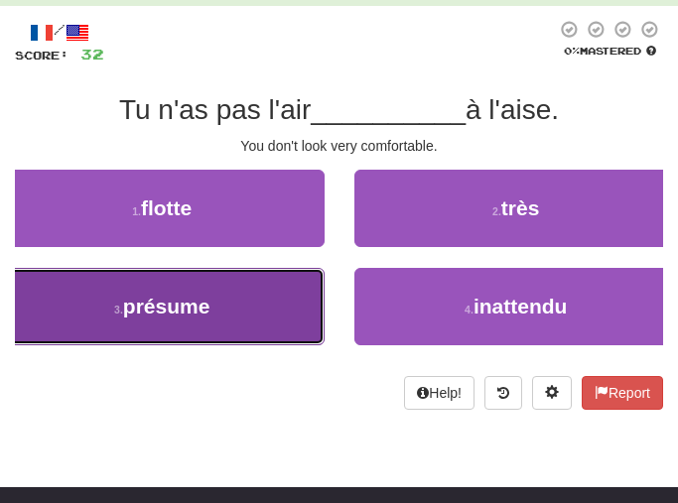
click at [282, 331] on button "3 . présume" at bounding box center [162, 306] width 324 height 77
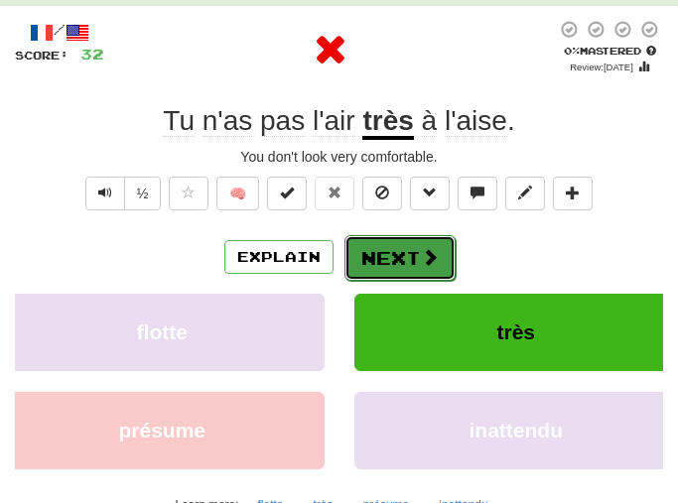
click at [426, 250] on span at bounding box center [430, 257] width 18 height 18
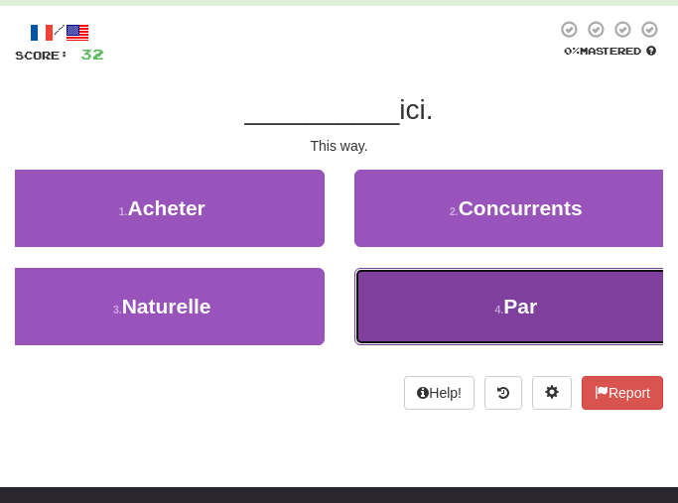
click at [599, 324] on button "4 . Par" at bounding box center [516, 306] width 324 height 77
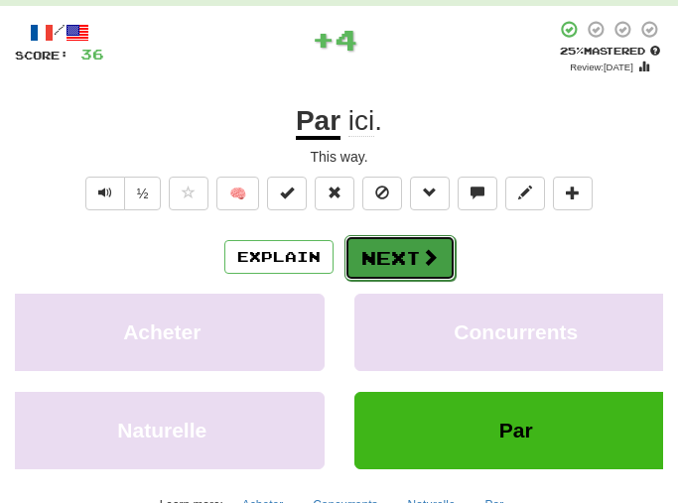
click at [412, 277] on button "Next" at bounding box center [399, 258] width 111 height 46
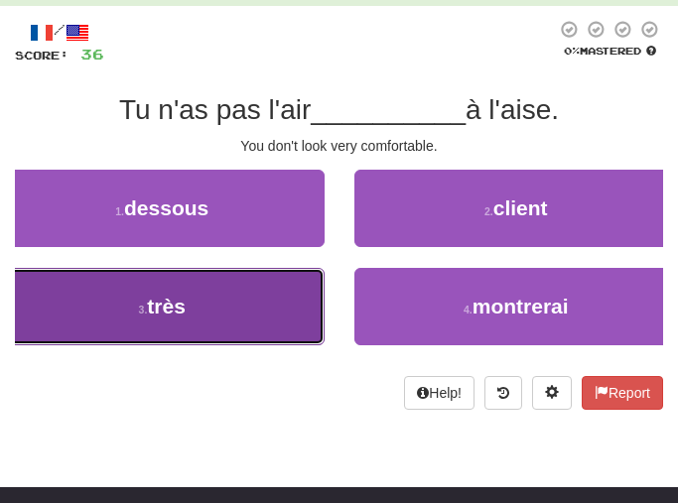
click at [285, 297] on button "3 . très" at bounding box center [162, 306] width 324 height 77
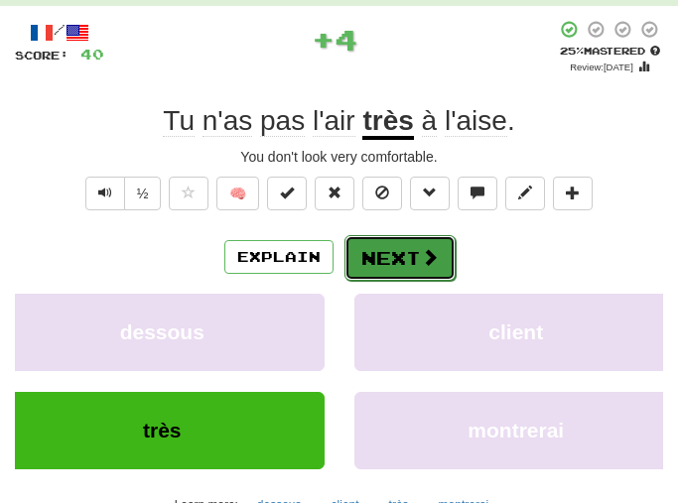
click at [411, 275] on button "Next" at bounding box center [399, 258] width 111 height 46
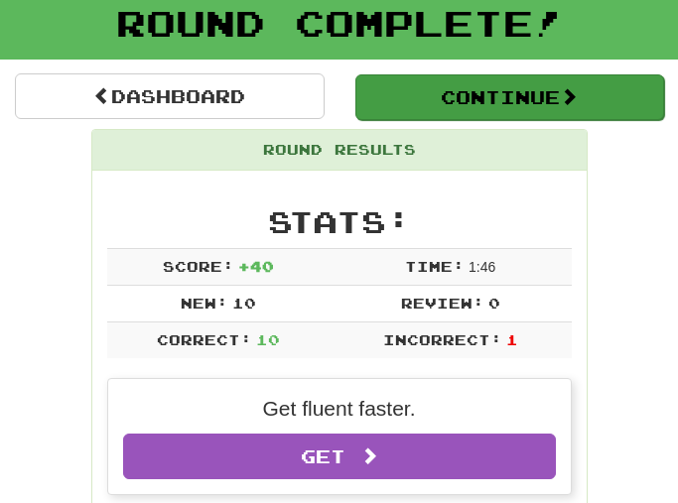
scroll to position [0, 0]
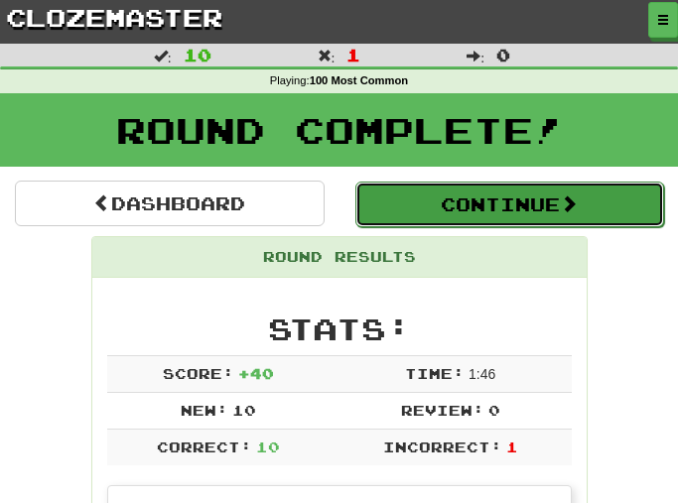
click at [531, 194] on button "Continue" at bounding box center [510, 205] width 310 height 46
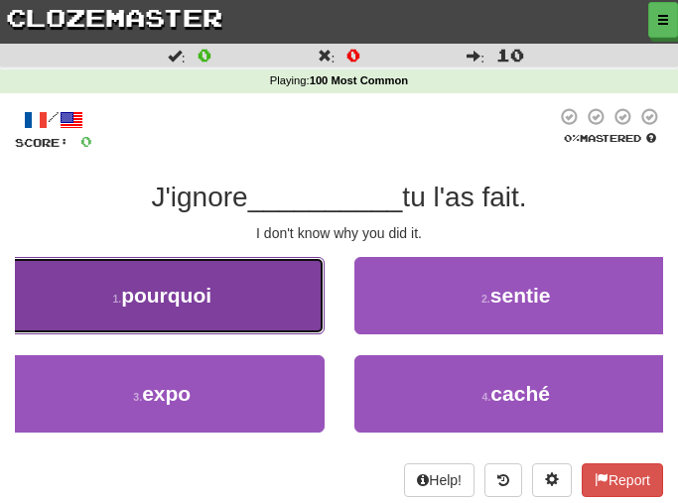
click at [232, 270] on button "1 . pourquoi" at bounding box center [162, 295] width 324 height 77
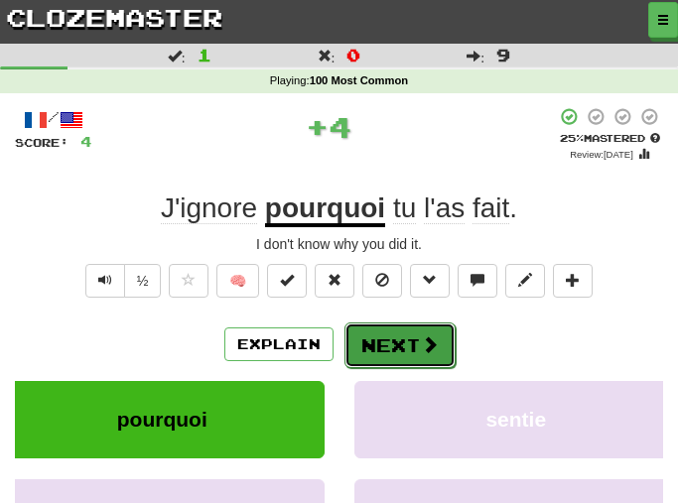
click at [395, 339] on button "Next" at bounding box center [399, 345] width 111 height 46
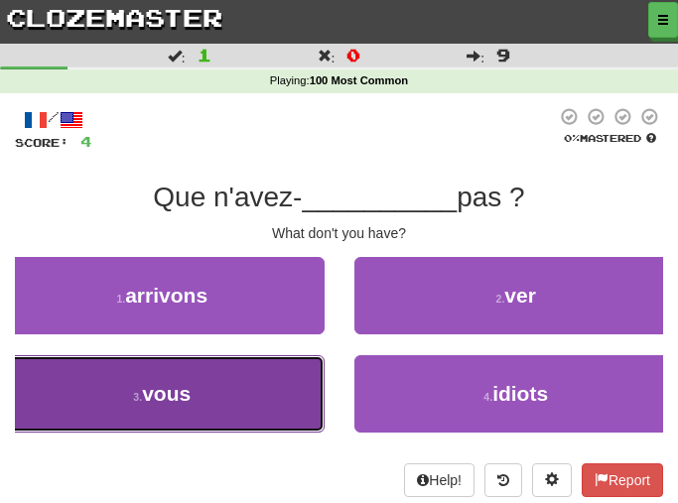
click at [279, 391] on button "3 . vous" at bounding box center [162, 393] width 324 height 77
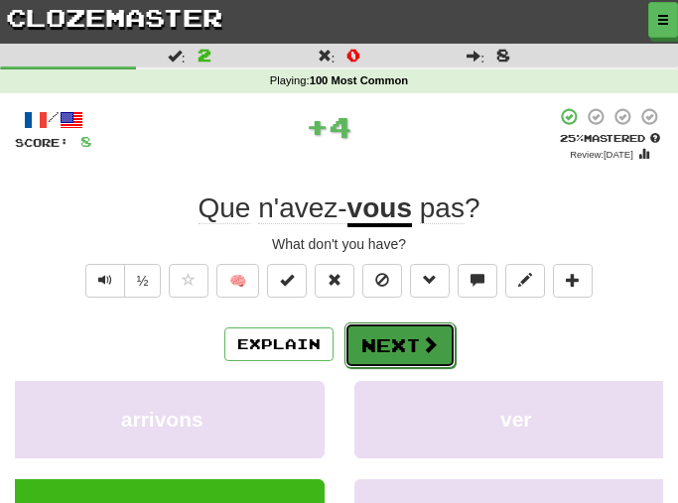
click at [353, 328] on button "Next" at bounding box center [399, 345] width 111 height 46
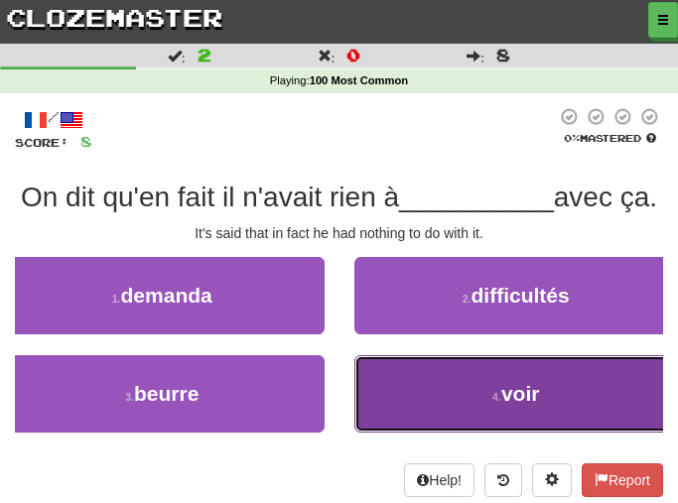
click at [571, 431] on button "4 . voir" at bounding box center [516, 393] width 324 height 77
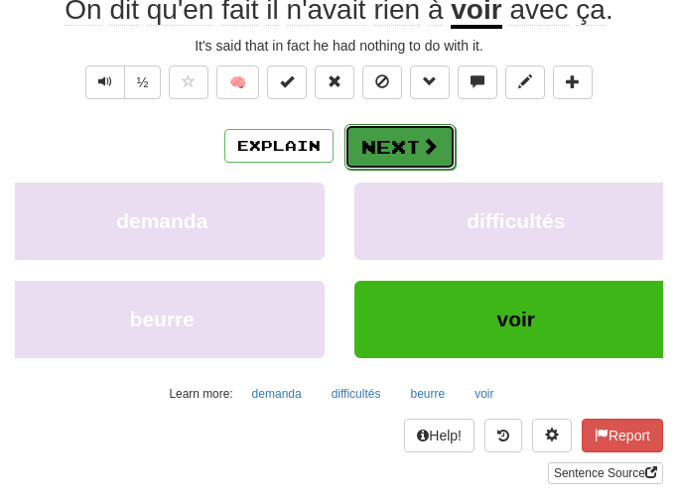
click at [401, 162] on button "Next" at bounding box center [399, 147] width 111 height 46
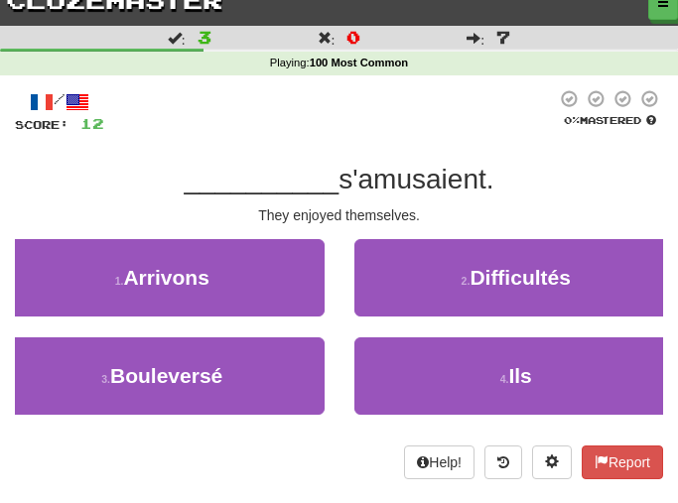
scroll to position [99, 0]
